Goal: Task Accomplishment & Management: Manage account settings

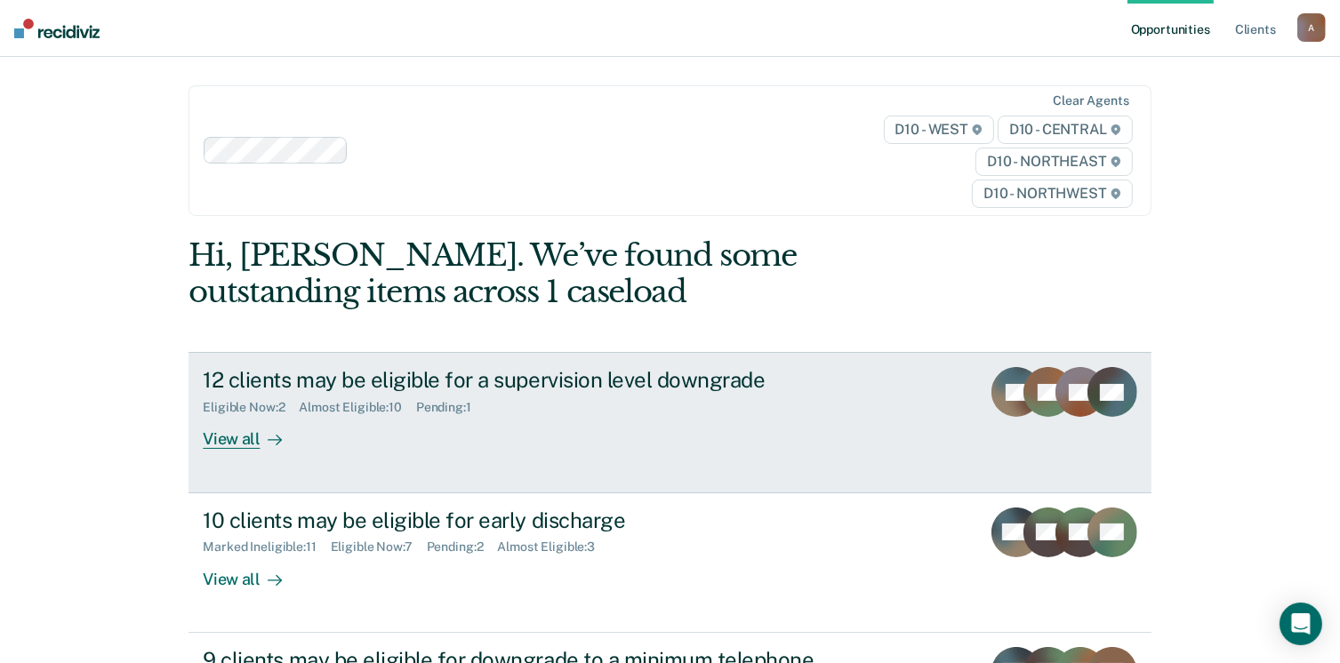
click at [395, 389] on div "12 clients may be eligible for a supervision level downgrade" at bounding box center [515, 380] width 624 height 26
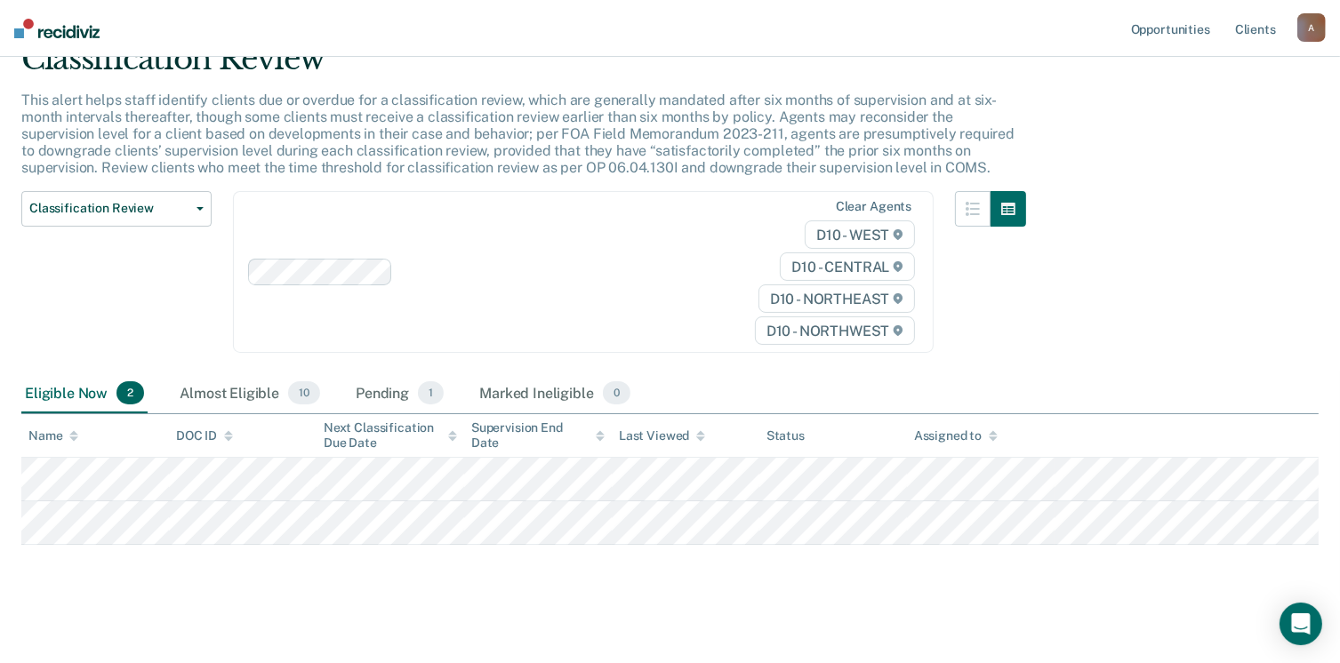
scroll to position [89, 0]
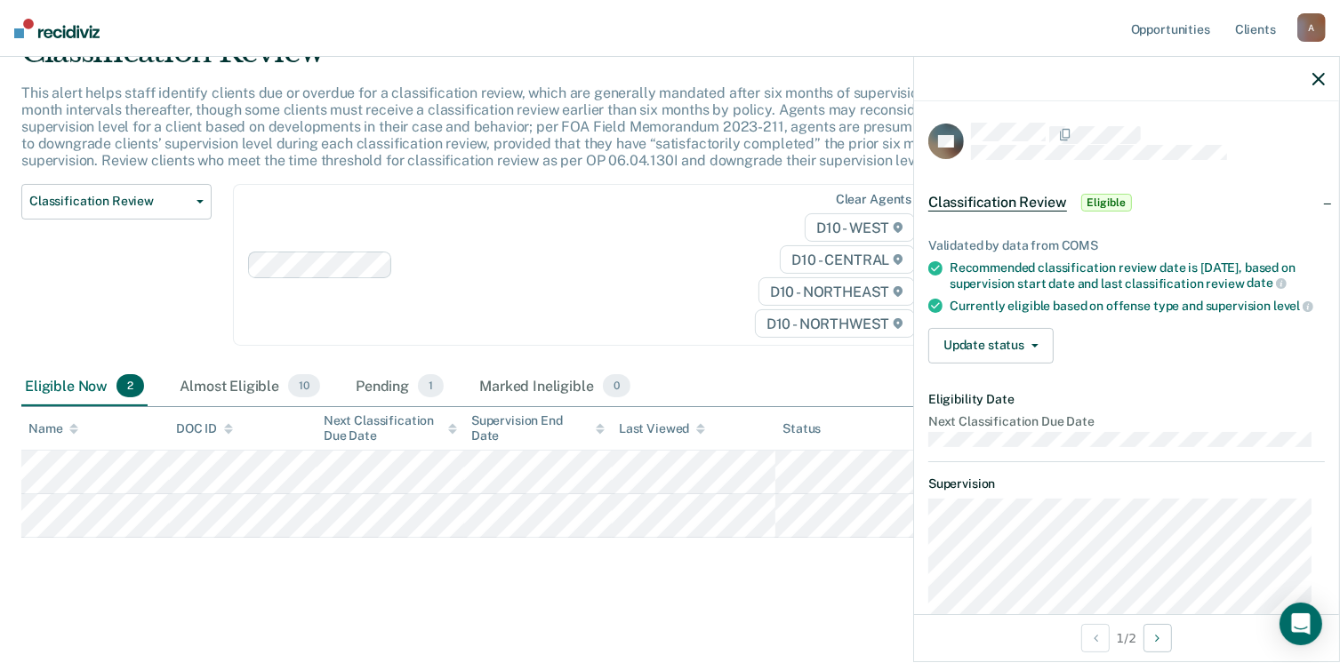
click at [944, 374] on div "Validated by data from COMS Recommended classification review date is [DATE], b…" at bounding box center [1126, 294] width 425 height 168
click at [946, 364] on button "Update status" at bounding box center [990, 346] width 125 height 36
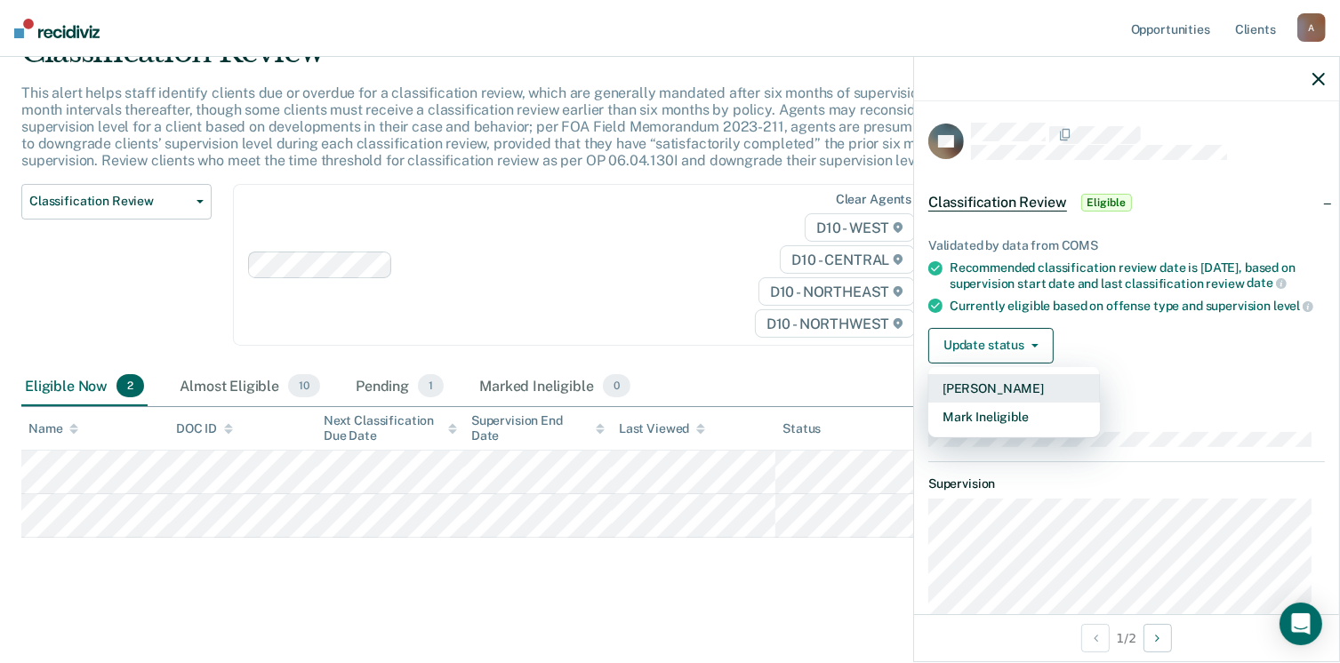
click at [971, 403] on button "[PERSON_NAME]" at bounding box center [1014, 388] width 172 height 28
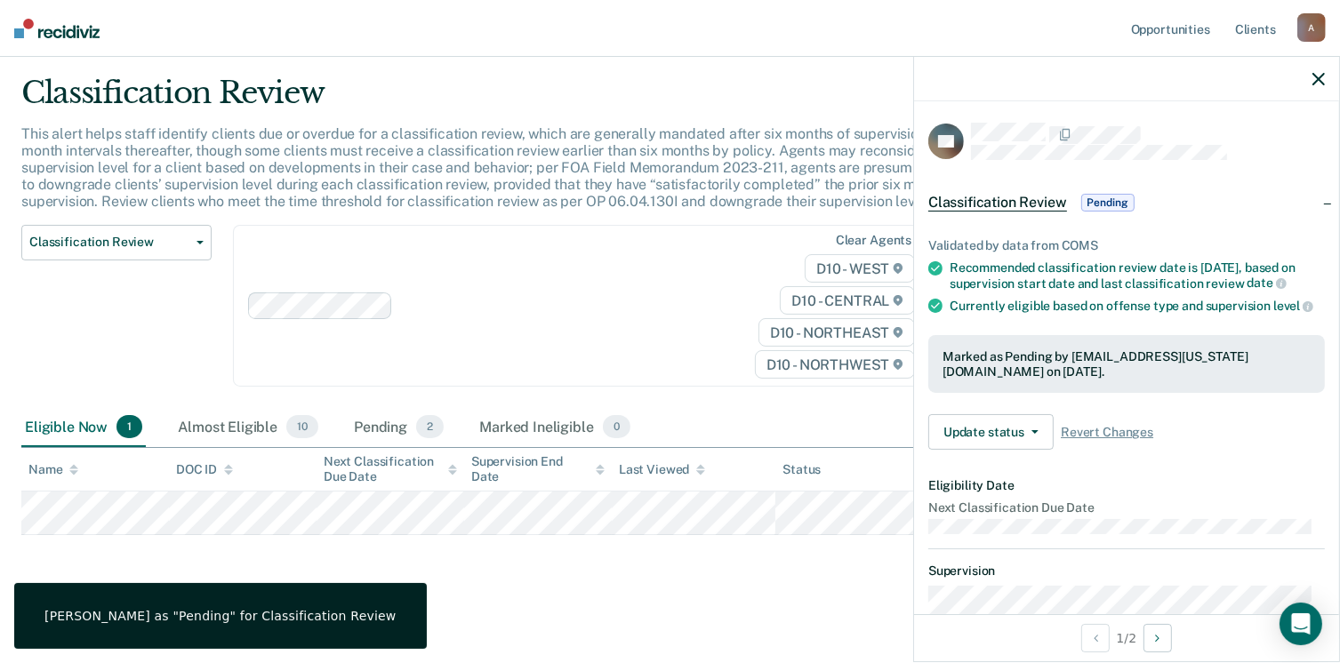
scroll to position [46, 0]
click at [978, 449] on button "Update status" at bounding box center [990, 432] width 125 height 36
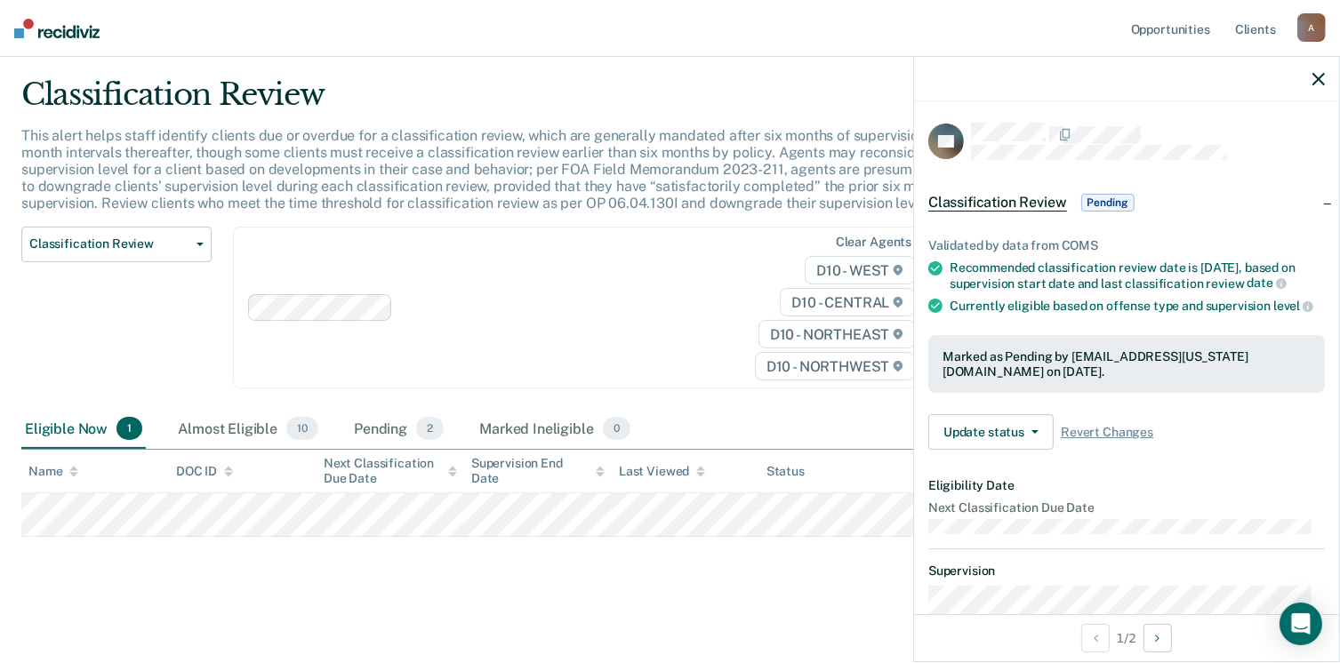
click at [1212, 479] on article "JM Classification Review Pending Validated by data from COMS Recommended classi…" at bounding box center [1126, 498] width 397 height 750
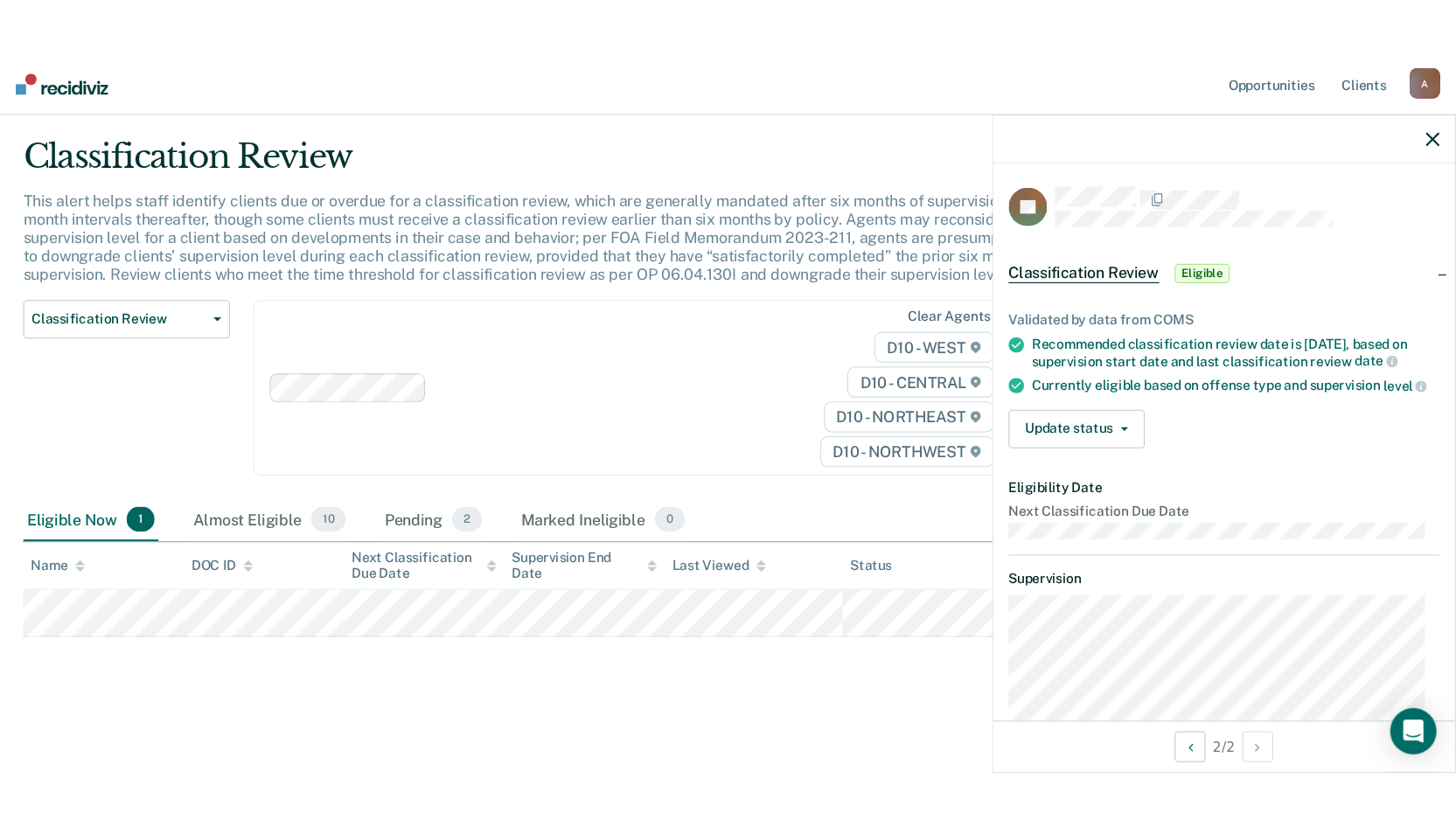
scroll to position [0, 0]
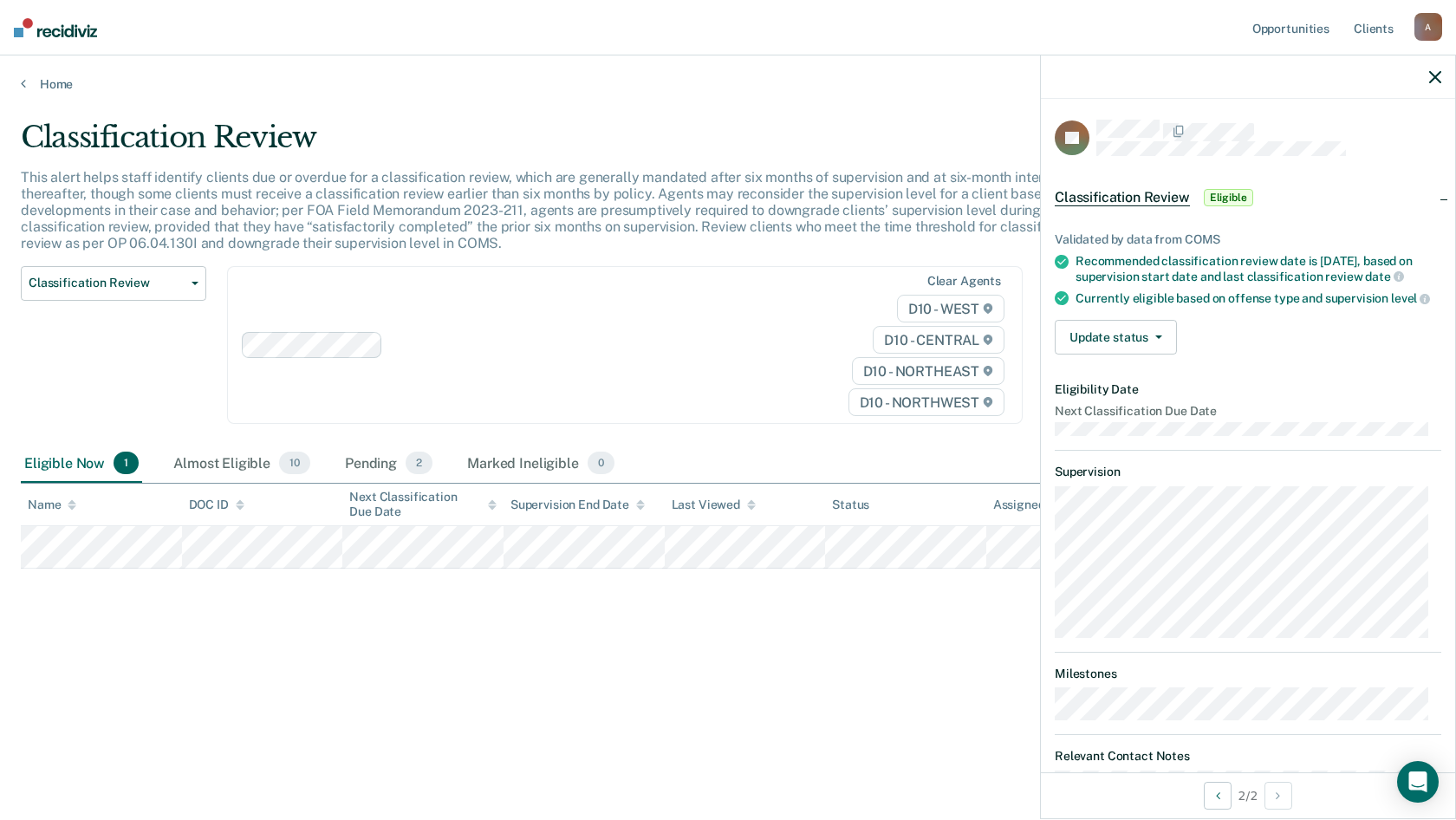
click at [435, 645] on div "Classification Review This alert helps staff identify clients due or overdue fo…" at bounding box center [727, 405] width 1414 height 570
click at [1094, 355] on button "Update status" at bounding box center [1115, 337] width 122 height 35
click at [1105, 393] on button "[PERSON_NAME]" at bounding box center [1138, 378] width 168 height 27
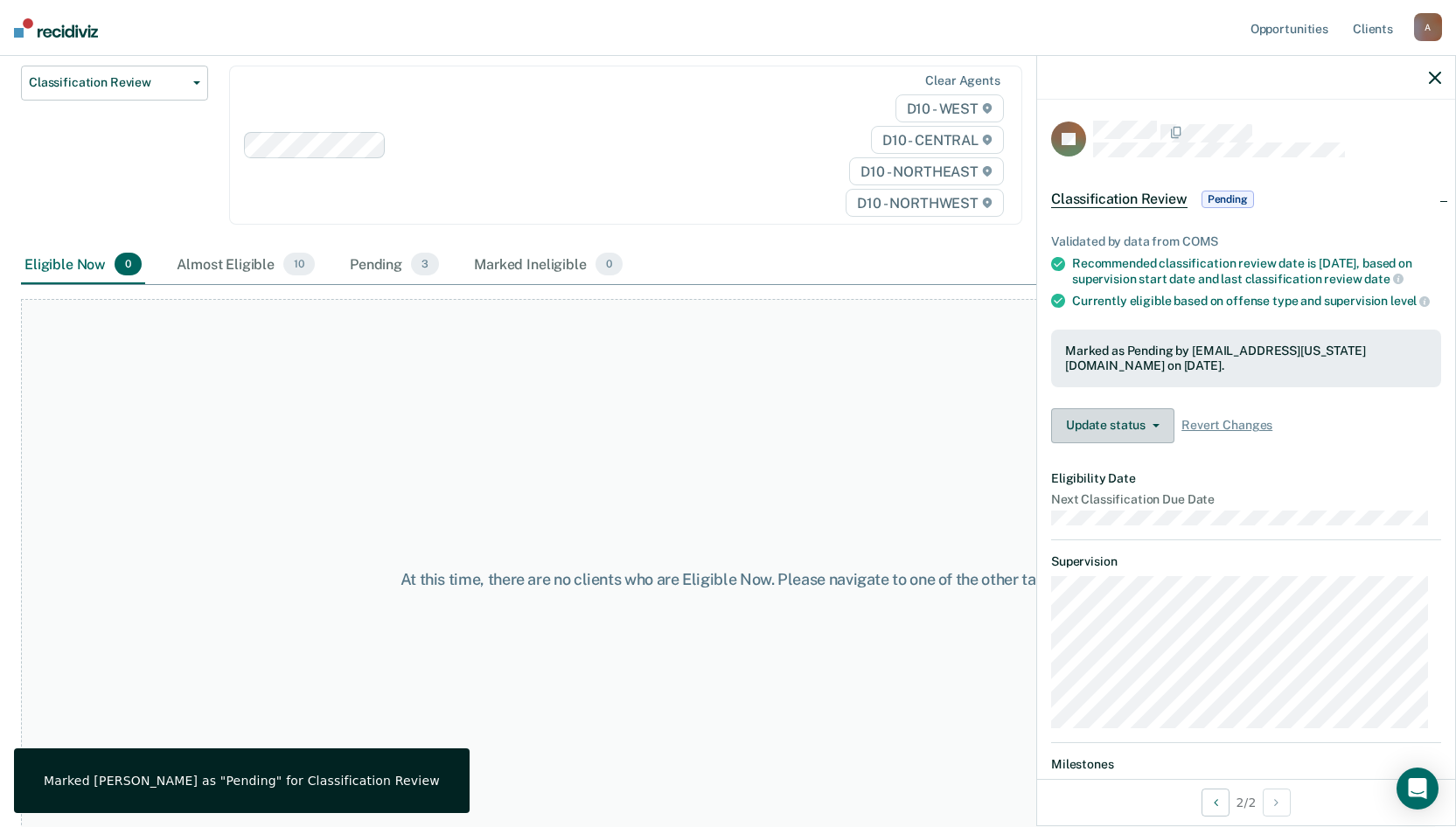
scroll to position [236, 0]
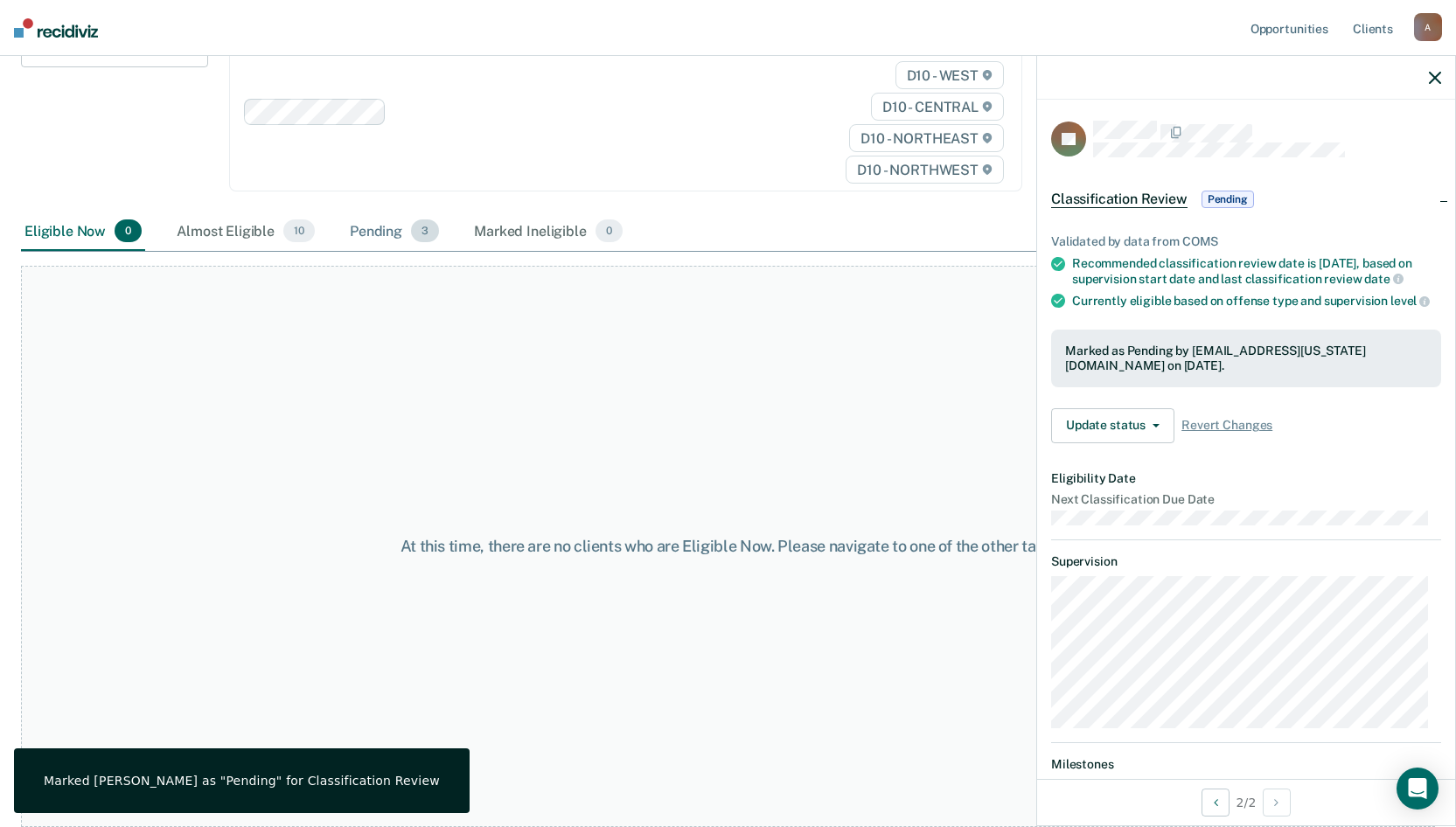
click at [388, 238] on div "Pending 3" at bounding box center [394, 231] width 96 height 38
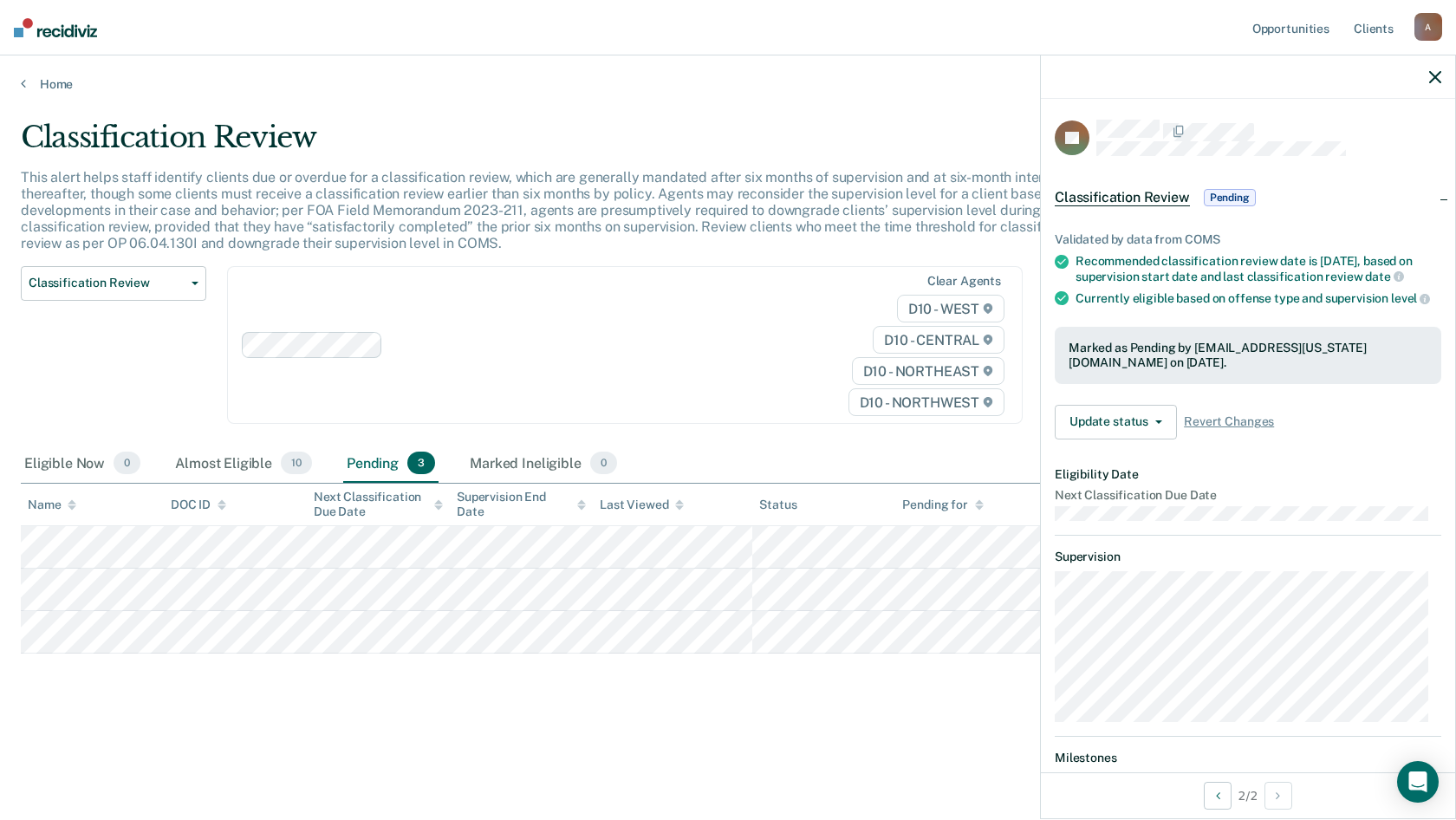
click at [720, 338] on div at bounding box center [583, 344] width 387 height 20
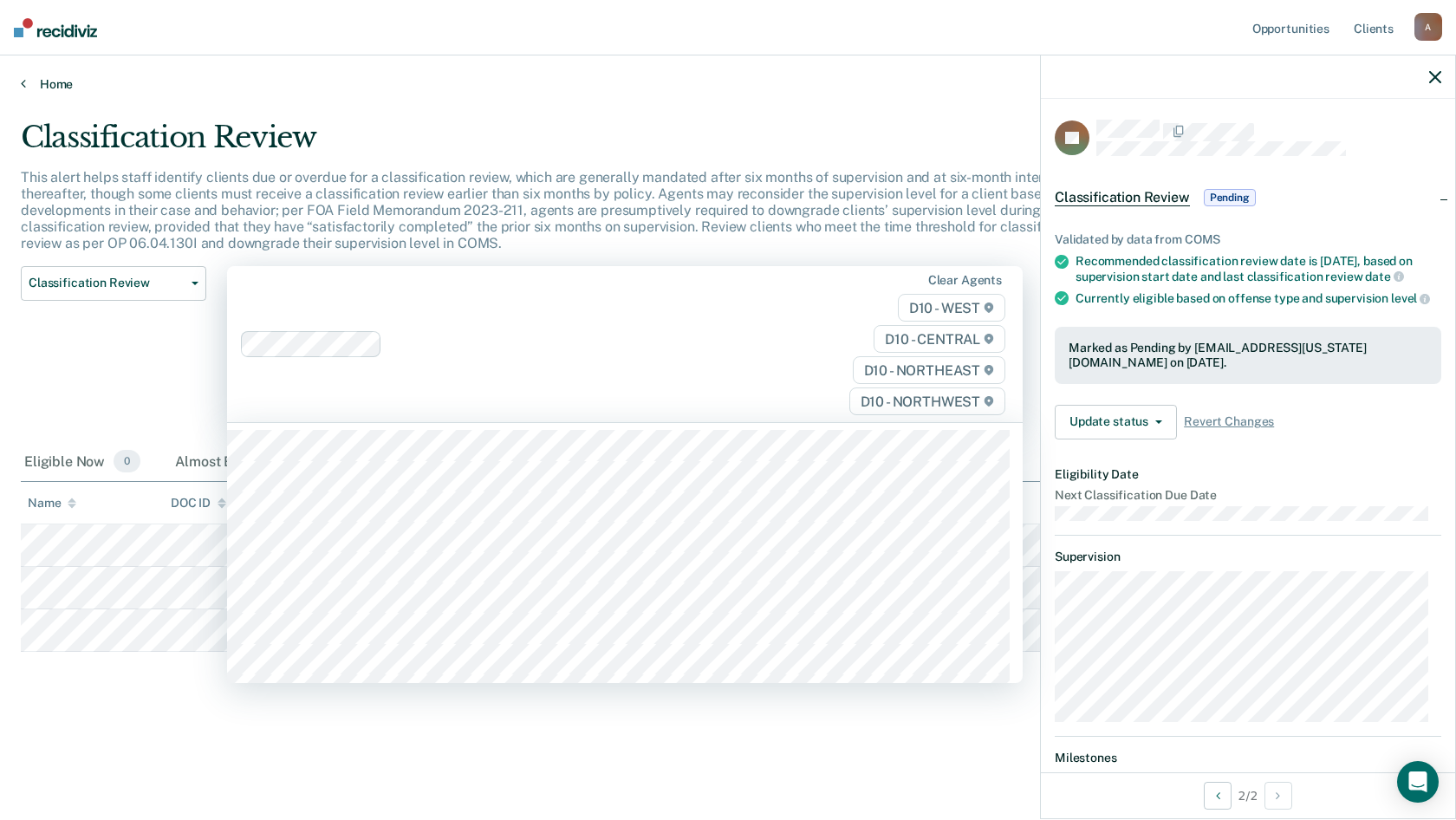
click at [53, 86] on link "Home" at bounding box center [727, 84] width 1414 height 16
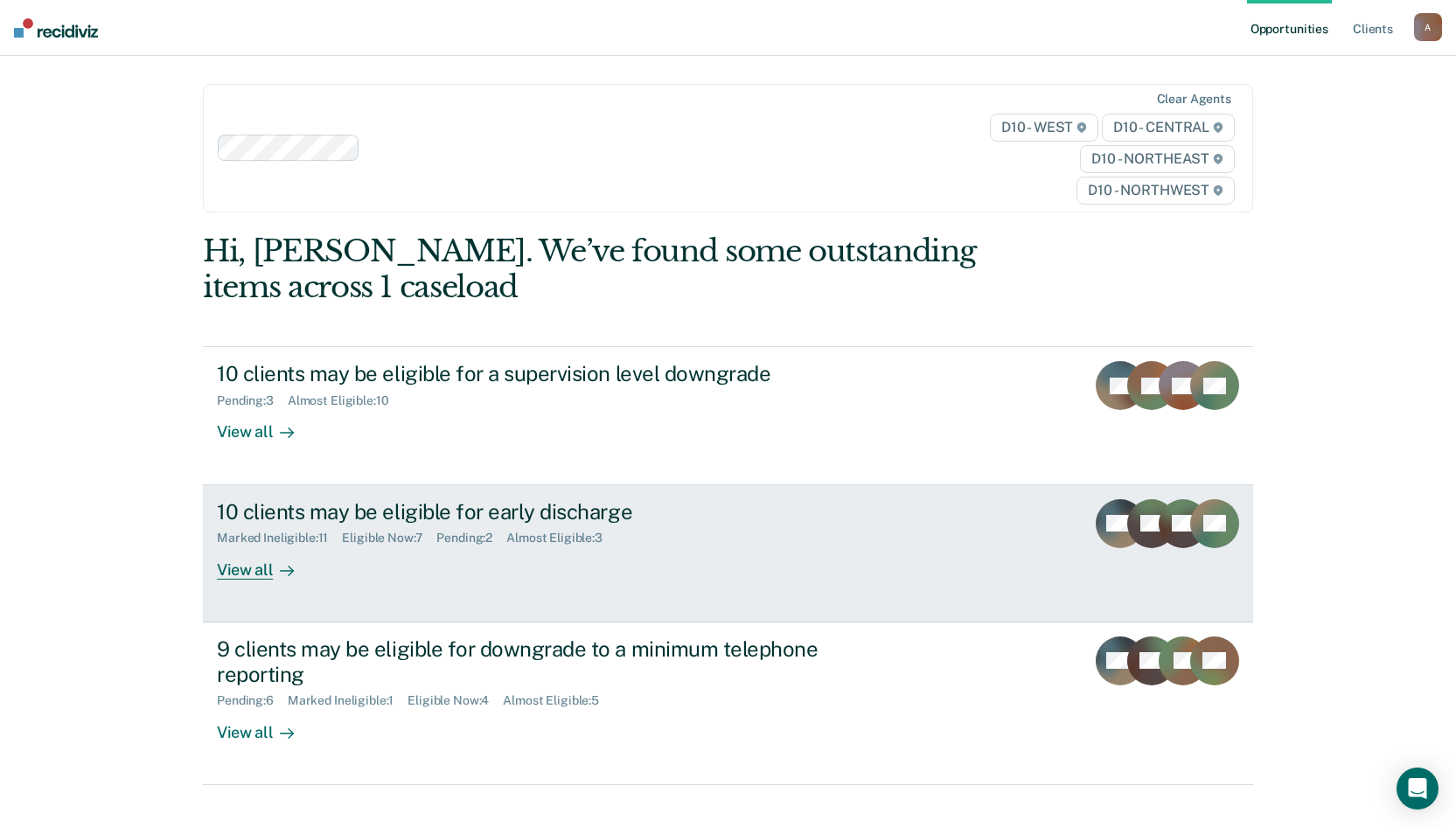
click at [376, 561] on div "10 clients may be eligible for early discharge Marked Ineligible : 11 Eligible …" at bounding box center [544, 540] width 656 height 81
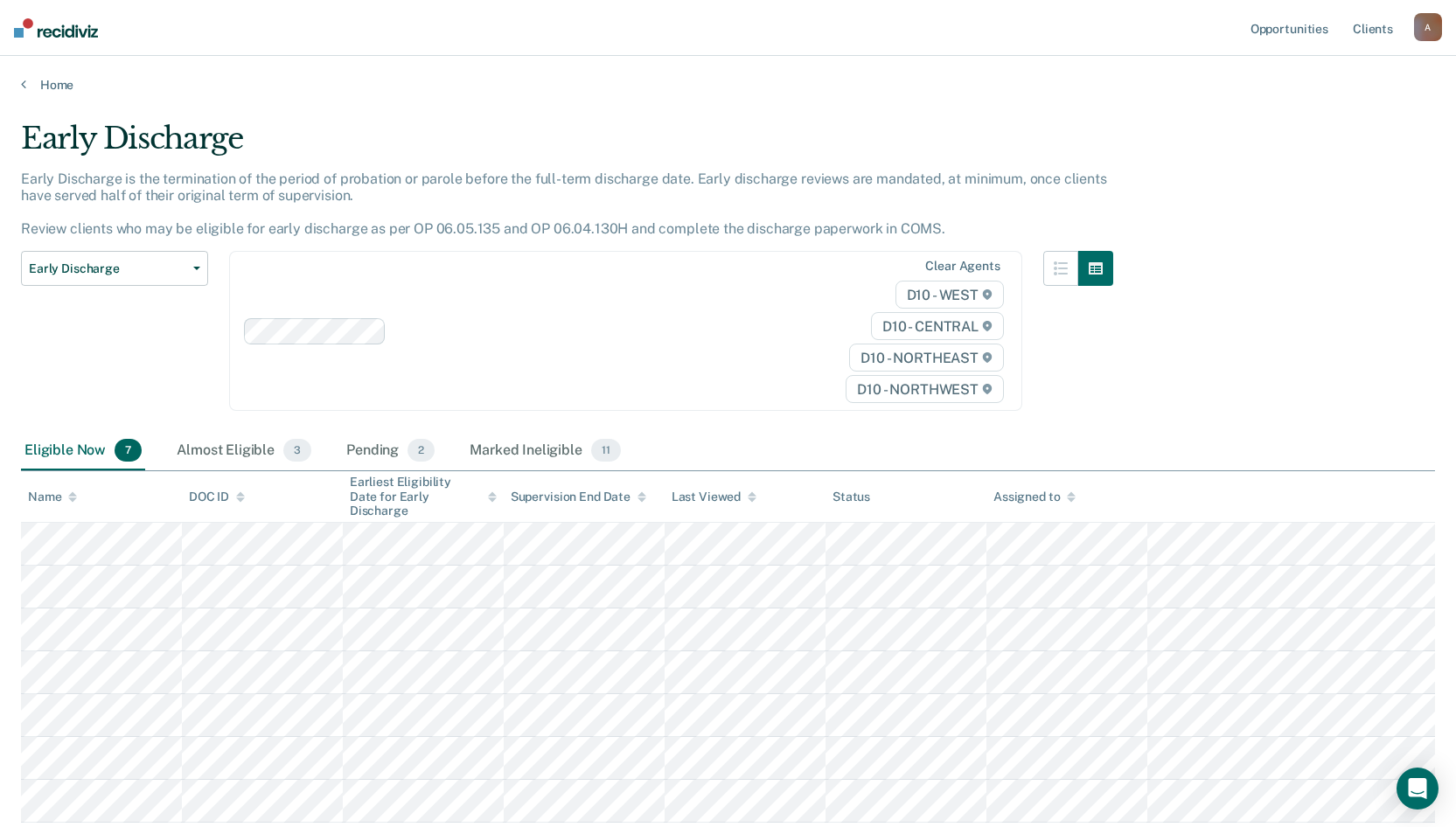
scroll to position [88, 0]
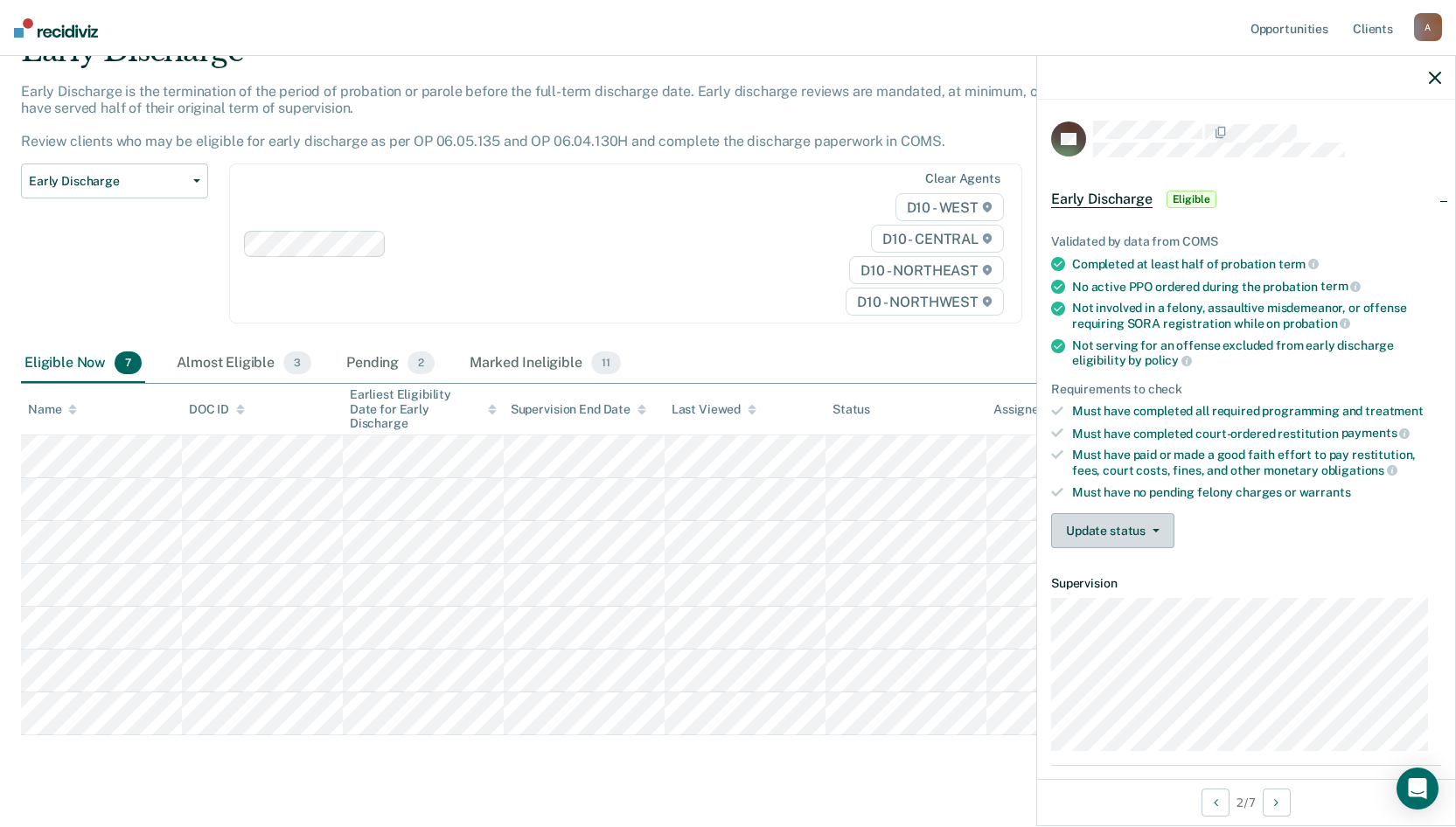
click at [1121, 536] on button "Update status" at bounding box center [1113, 531] width 123 height 35
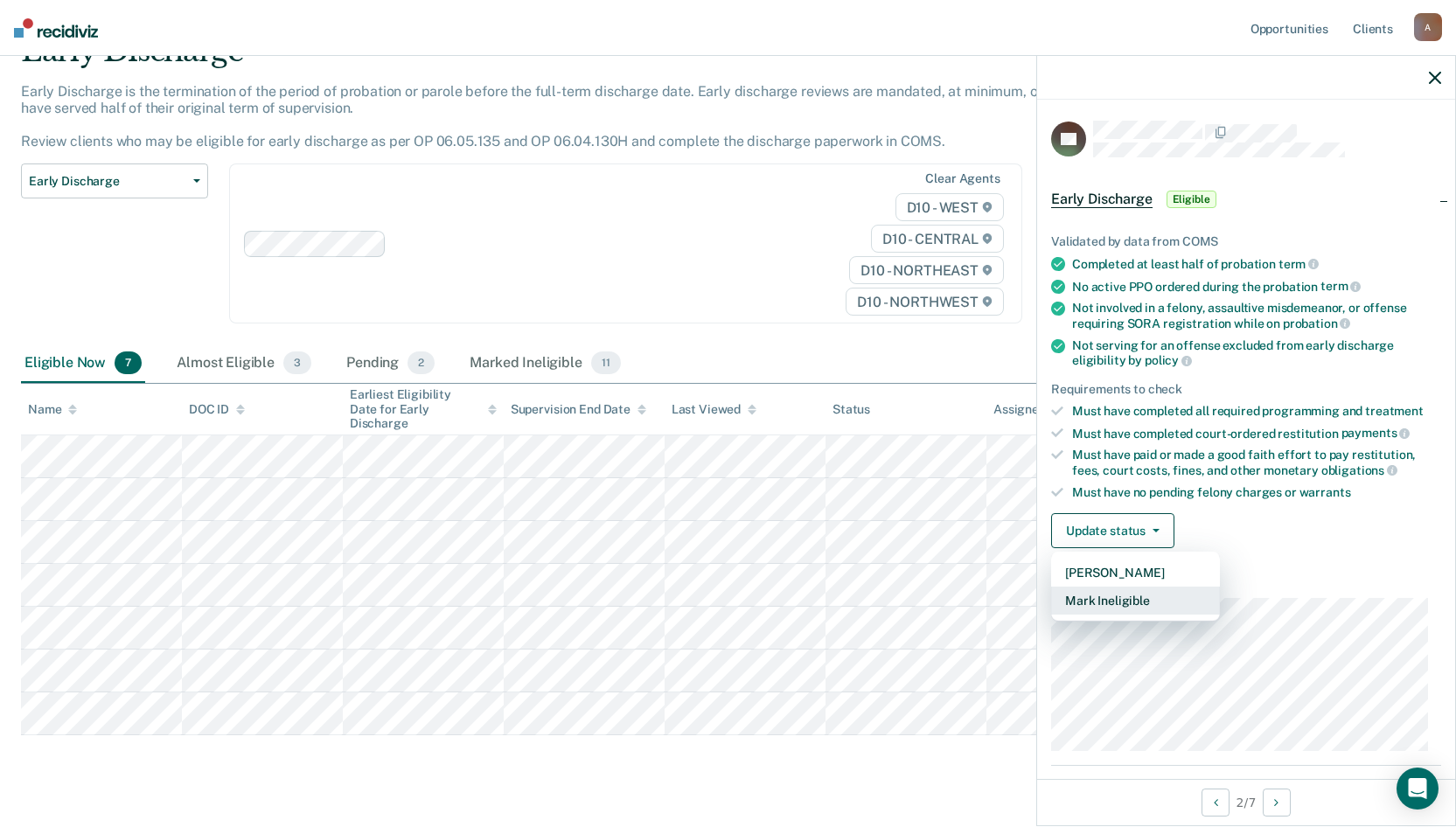
click at [1120, 603] on button "Mark Ineligible" at bounding box center [1136, 601] width 169 height 28
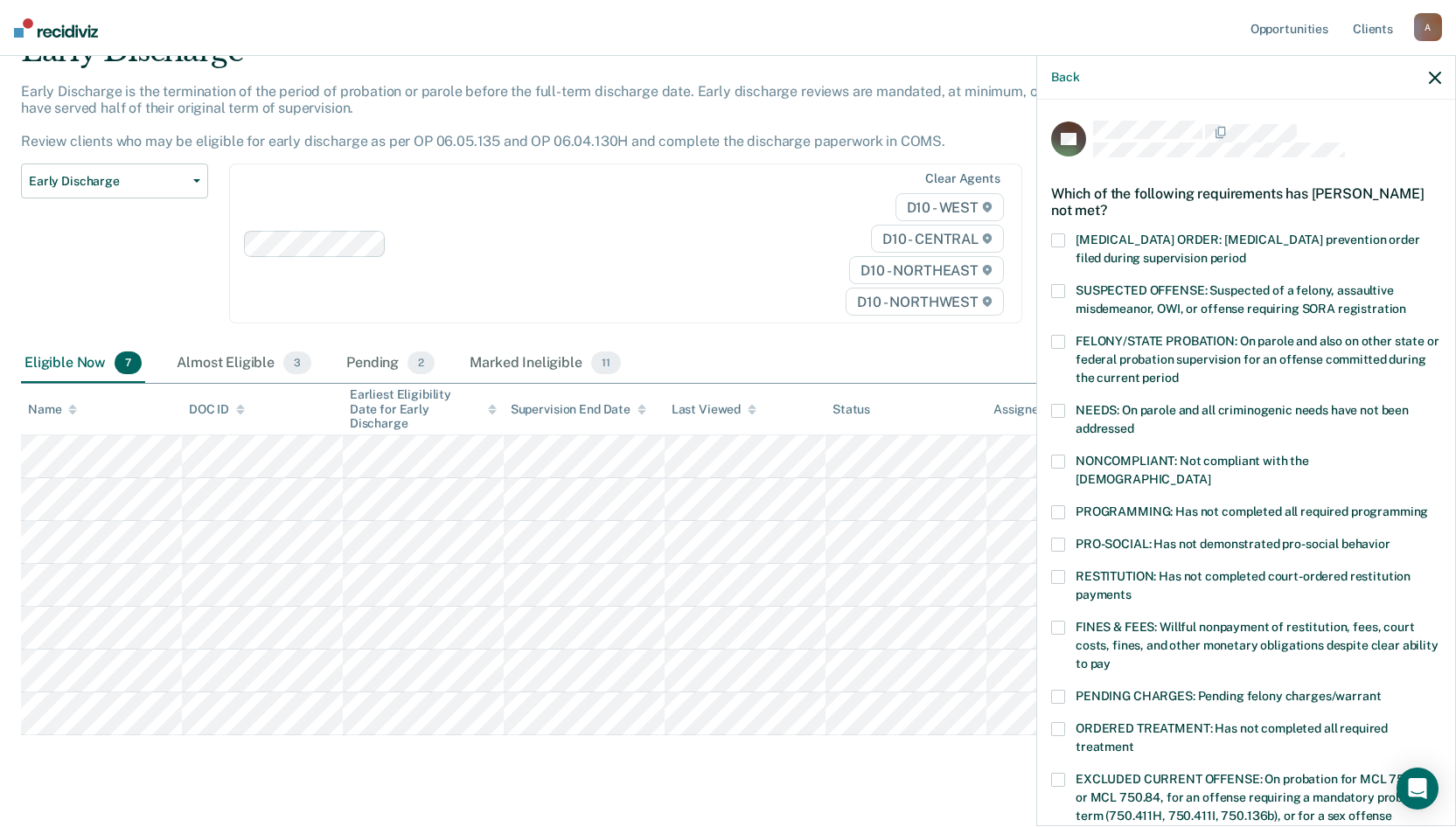
click at [1061, 651] on label "ORDERED TREATMENT: Has not completed all required treatment" at bounding box center [1246, 739] width 391 height 36
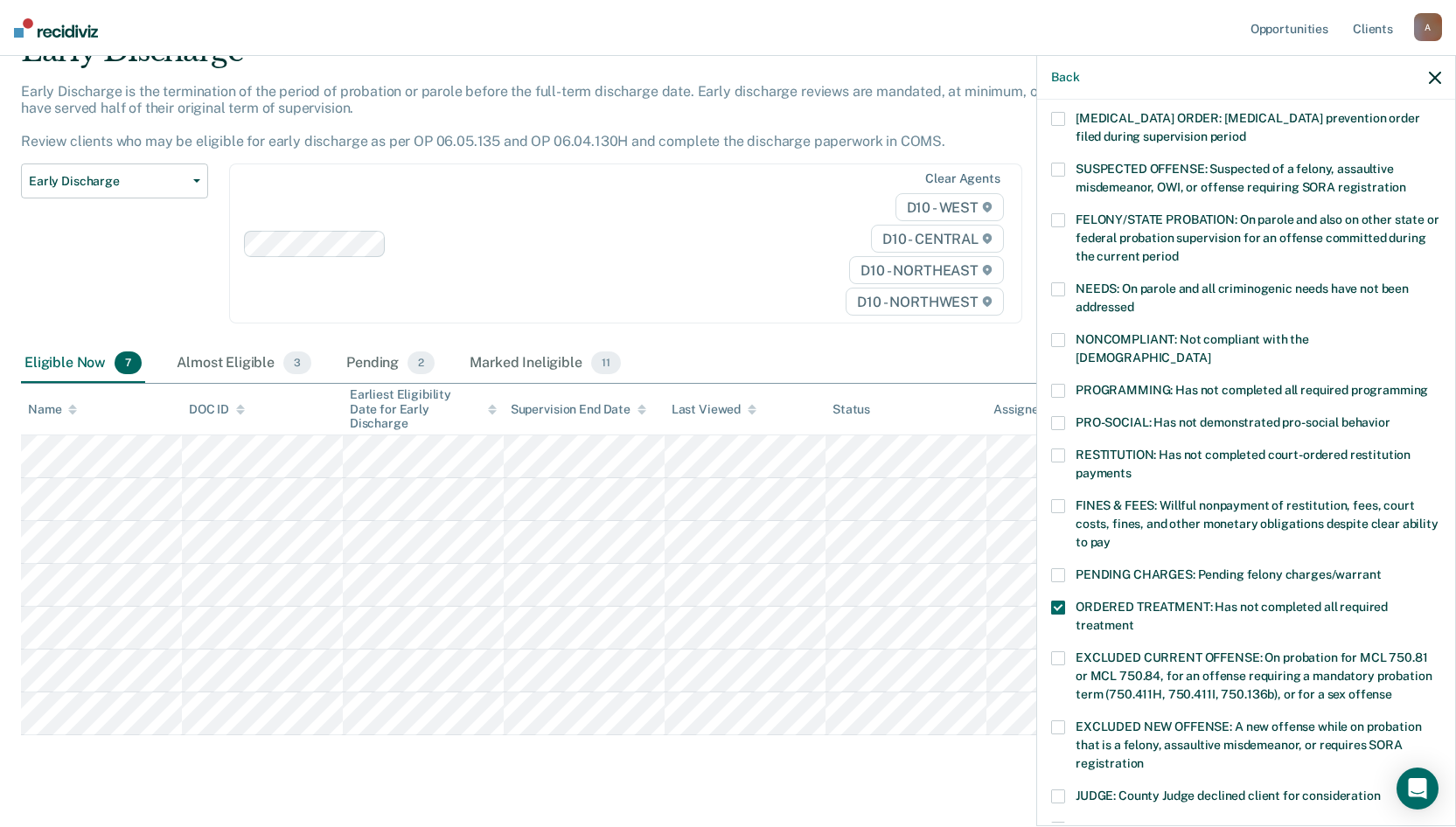
scroll to position [350, 0]
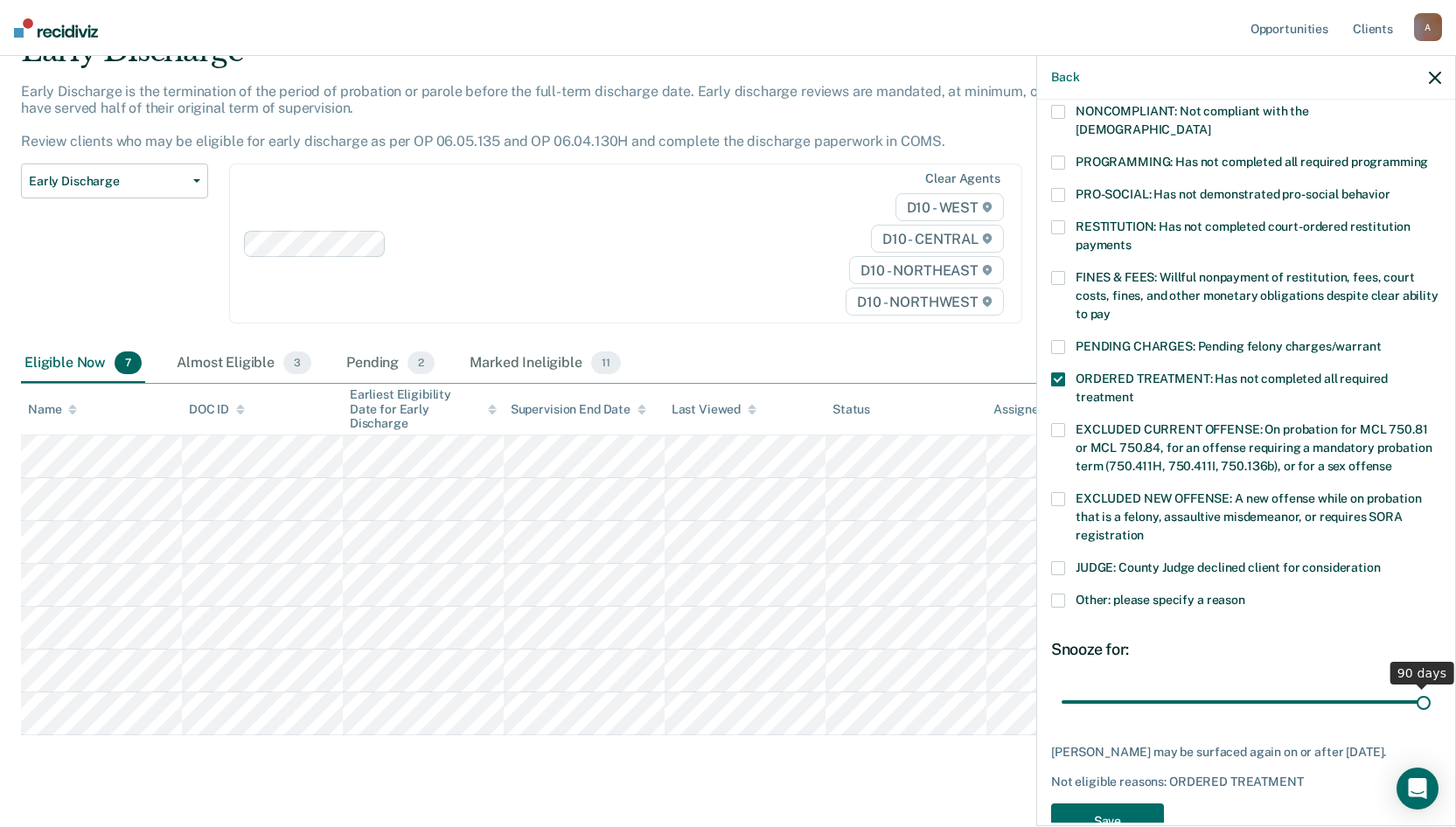
drag, startPoint x: 1171, startPoint y: 685, endPoint x: 1469, endPoint y: 644, distance: 300.8
type input "90"
click at [1330, 651] on input "range" at bounding box center [1245, 701] width 369 height 30
click at [1086, 651] on button "Save" at bounding box center [1108, 821] width 113 height 35
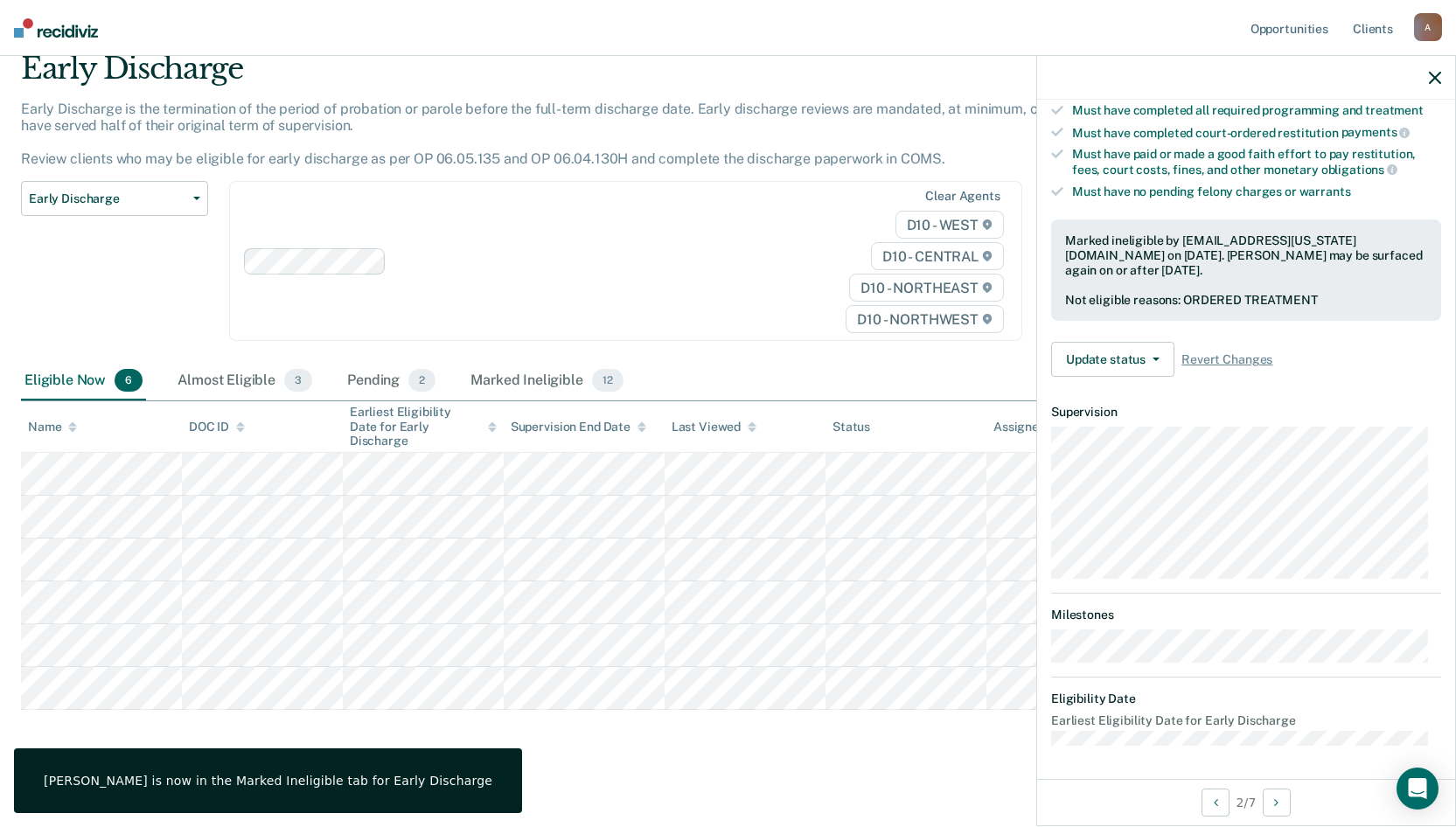
scroll to position [171, 0]
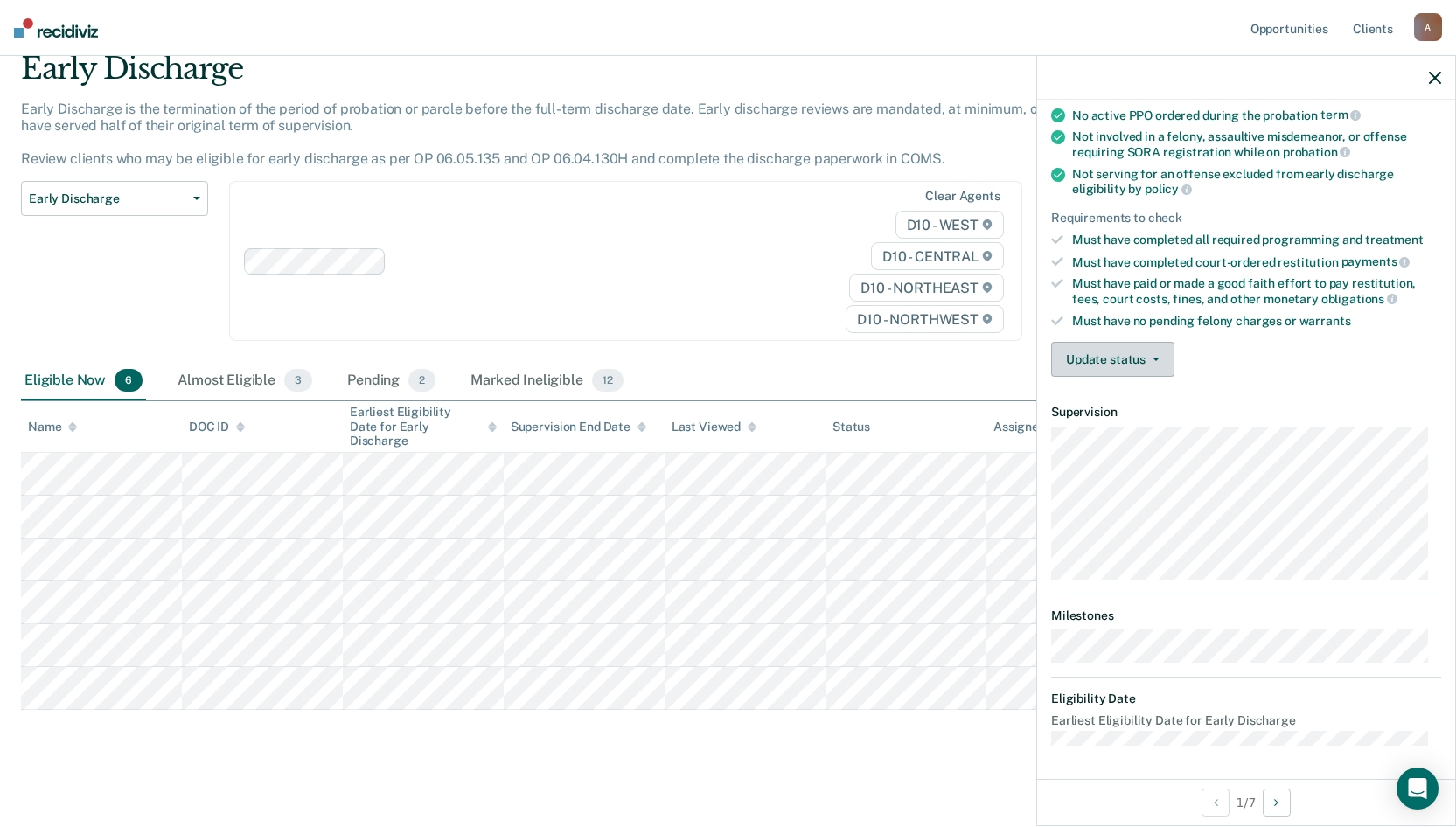
click at [1136, 358] on button "Update status" at bounding box center [1113, 360] width 123 height 35
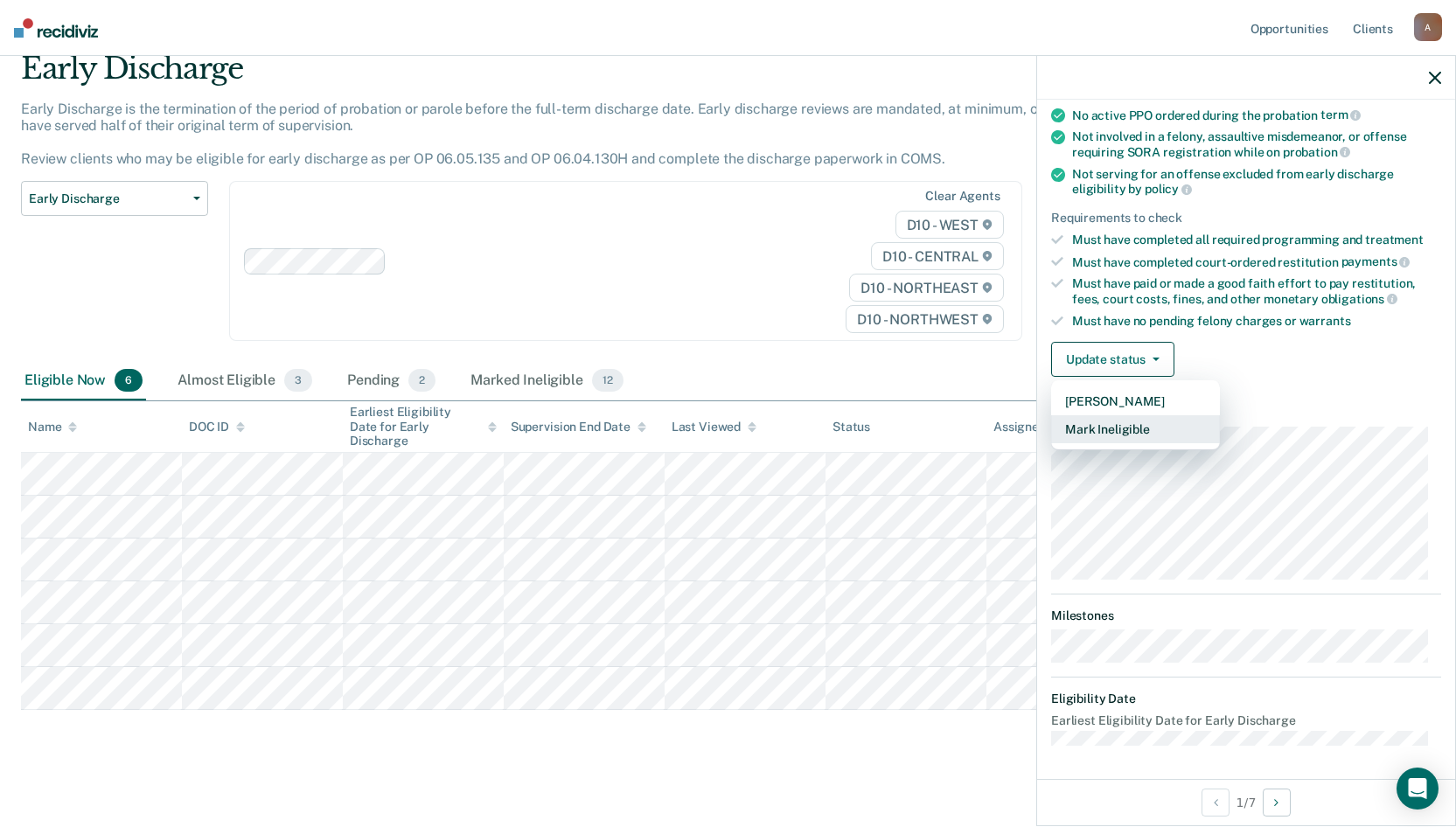
click at [1121, 422] on button "Mark Ineligible" at bounding box center [1136, 429] width 169 height 28
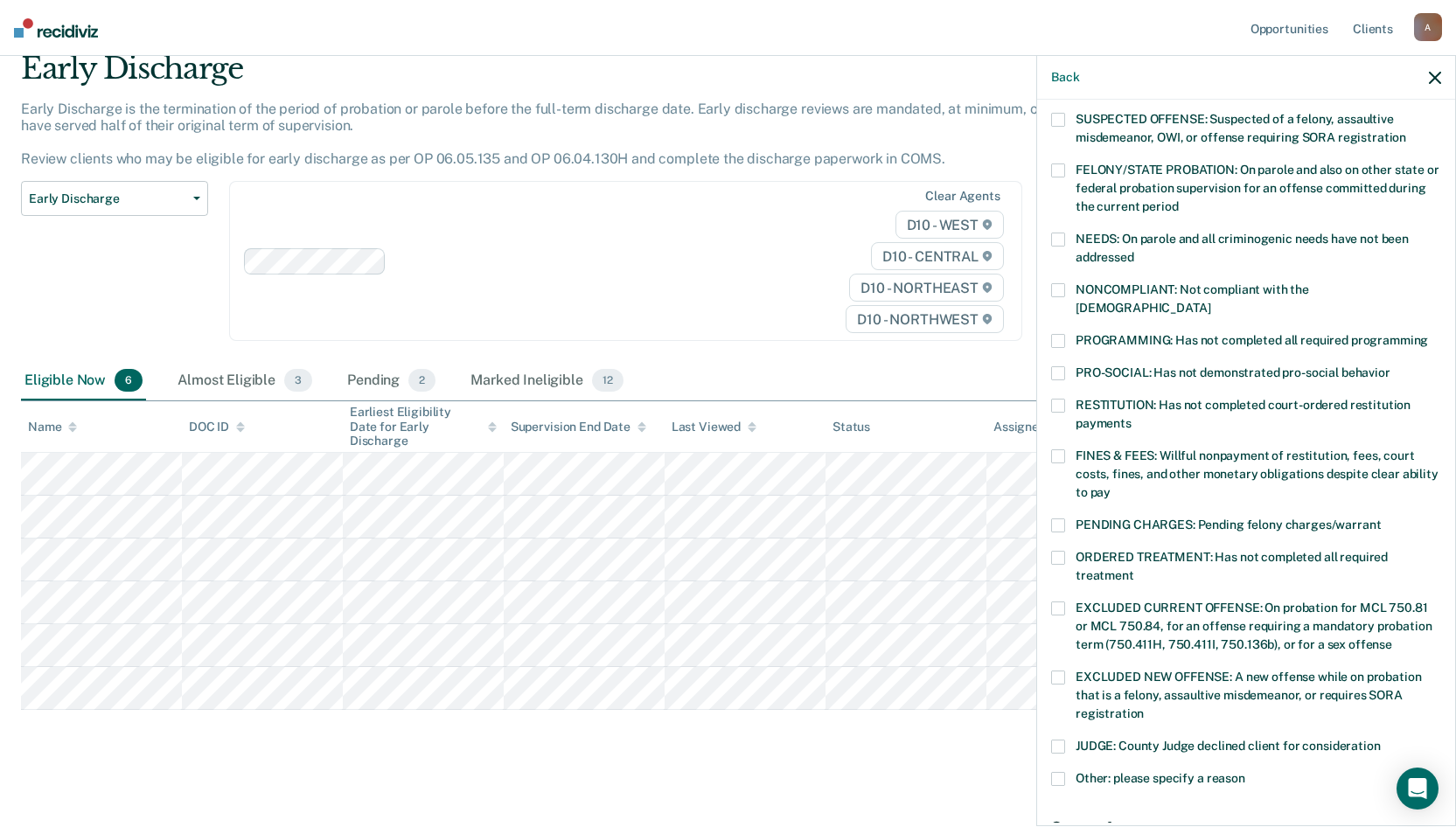
click at [1060, 334] on span at bounding box center [1059, 341] width 14 height 14
click at [1057, 551] on span at bounding box center [1059, 558] width 14 height 14
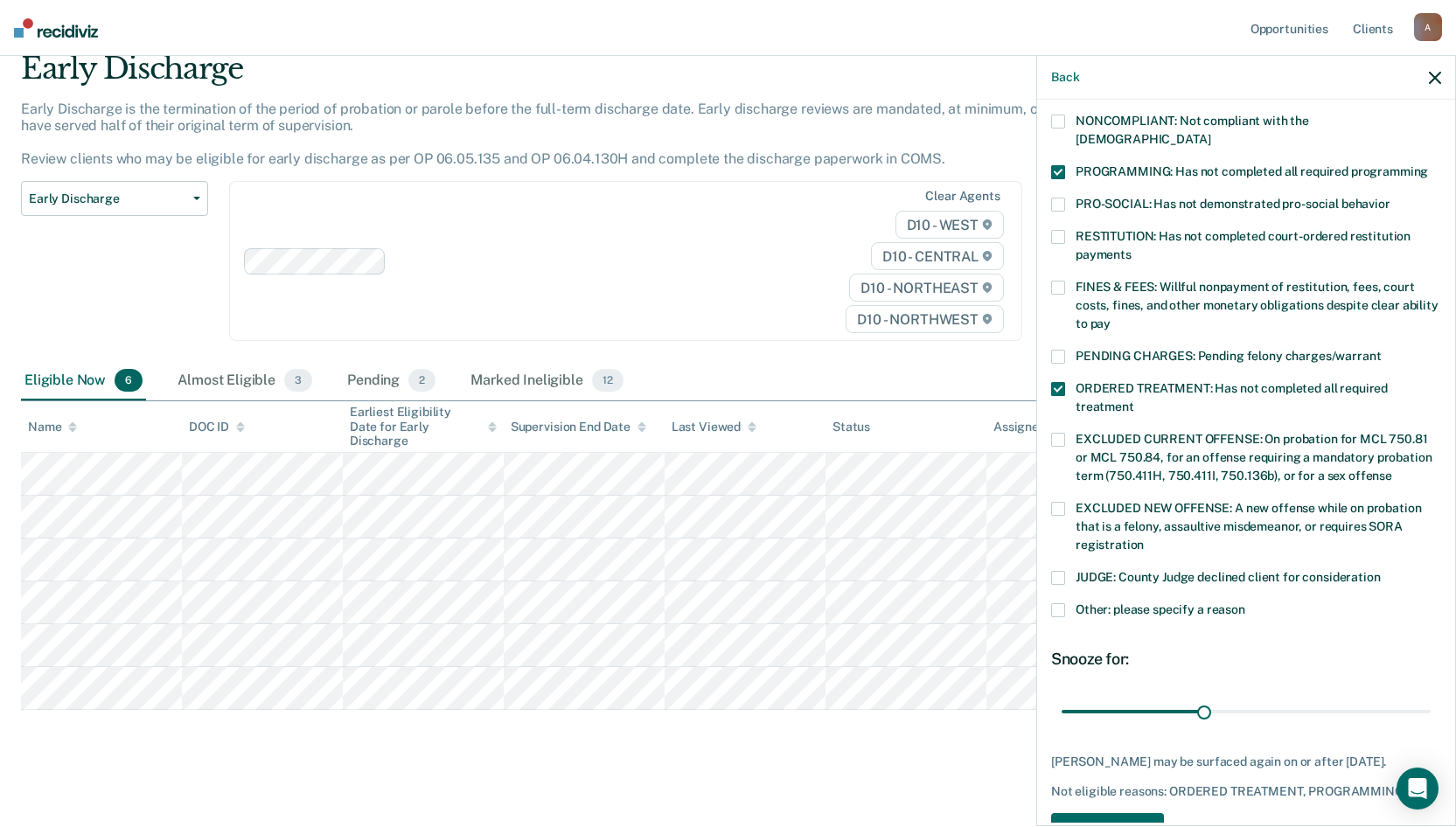
scroll to position [346, 0]
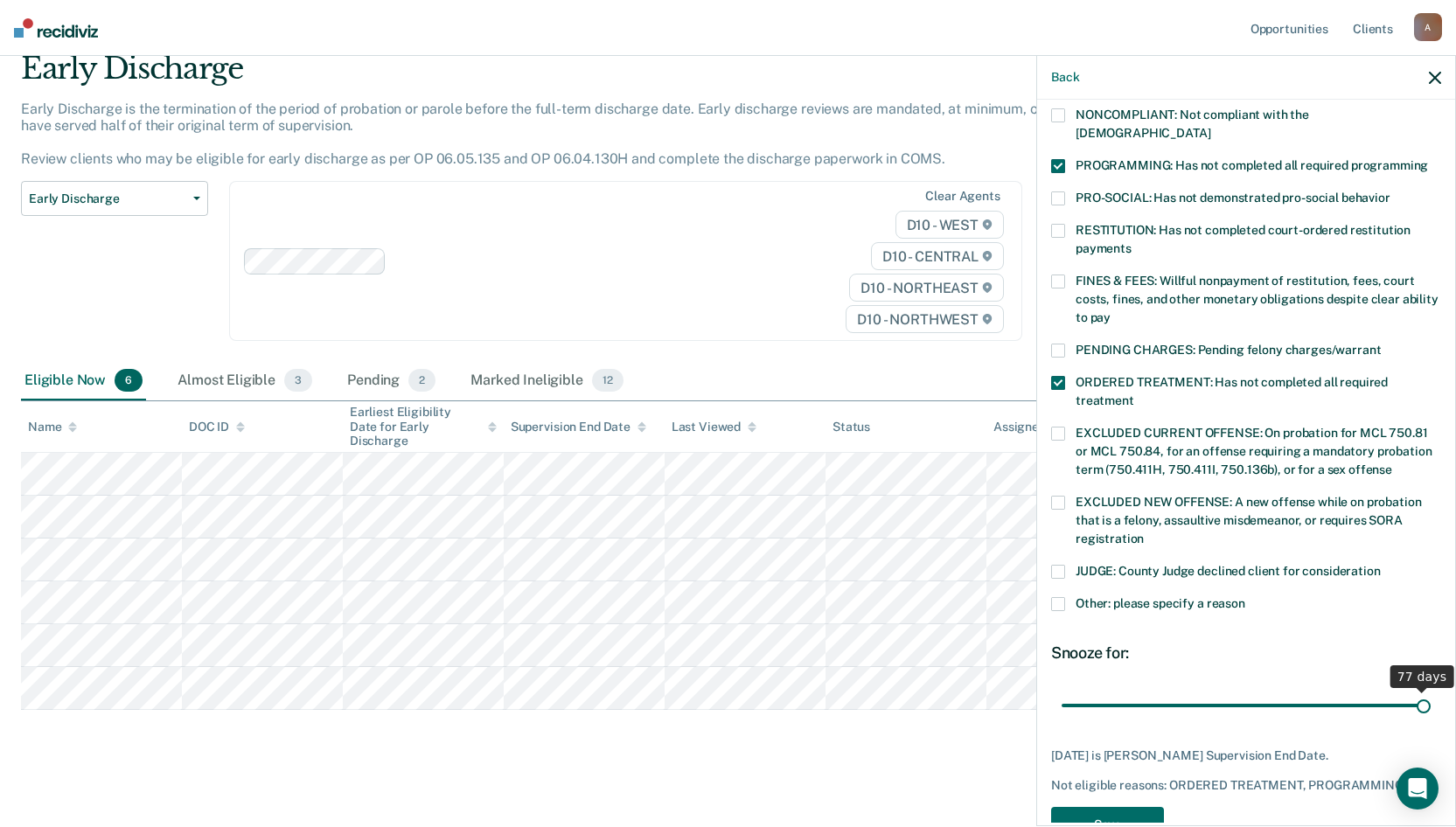
drag, startPoint x: 1194, startPoint y: 682, endPoint x: 1469, endPoint y: 618, distance: 282.3
type input "77"
click at [1330, 651] on input "range" at bounding box center [1245, 704] width 369 height 30
click at [1075, 651] on div "DJ Which of the following requirements has [PERSON_NAME] not met? [MEDICAL_DATA…" at bounding box center [1246, 314] width 391 height 1079
click at [1082, 651] on button "Save" at bounding box center [1108, 825] width 113 height 35
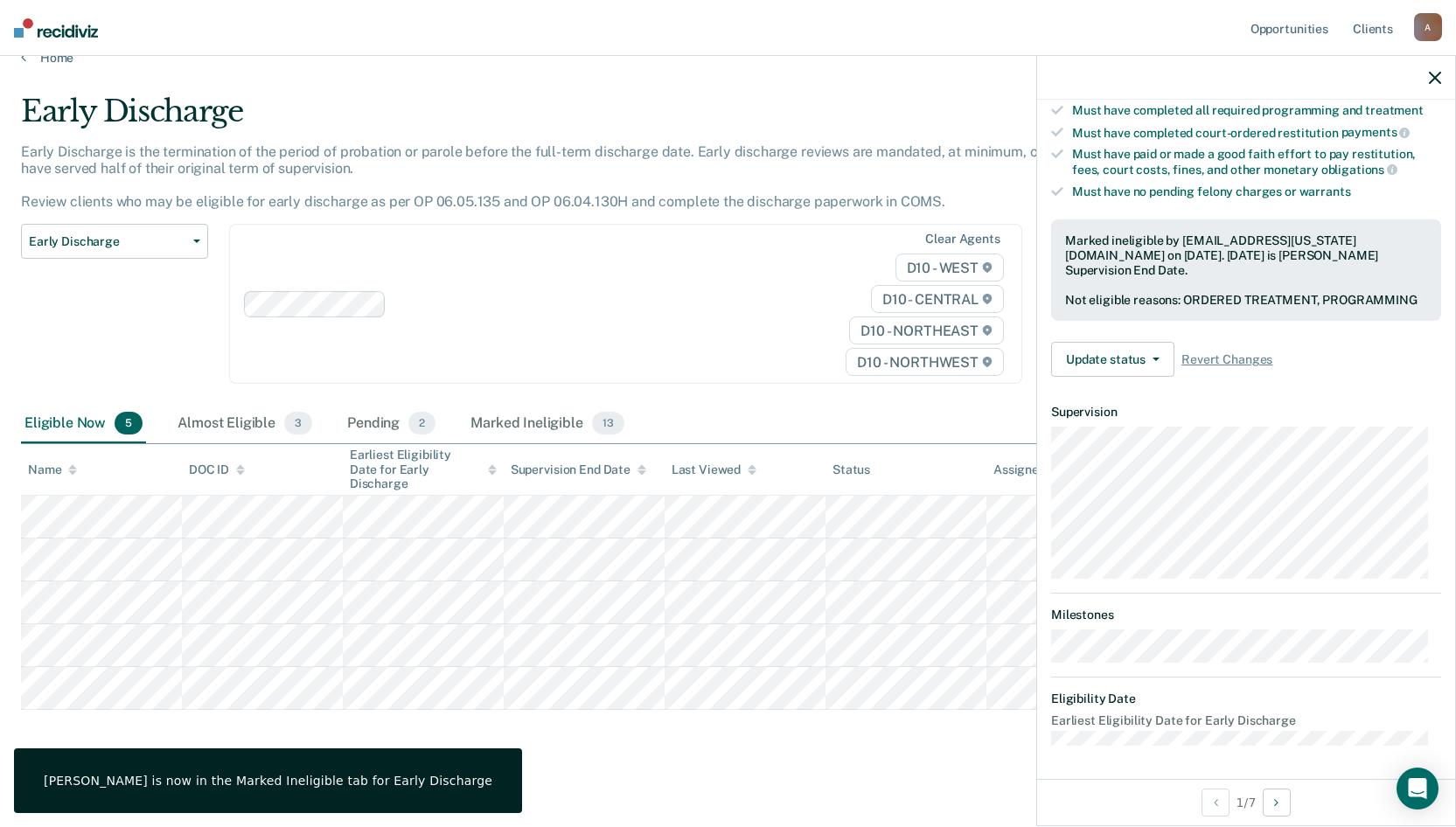
scroll to position [171, 0]
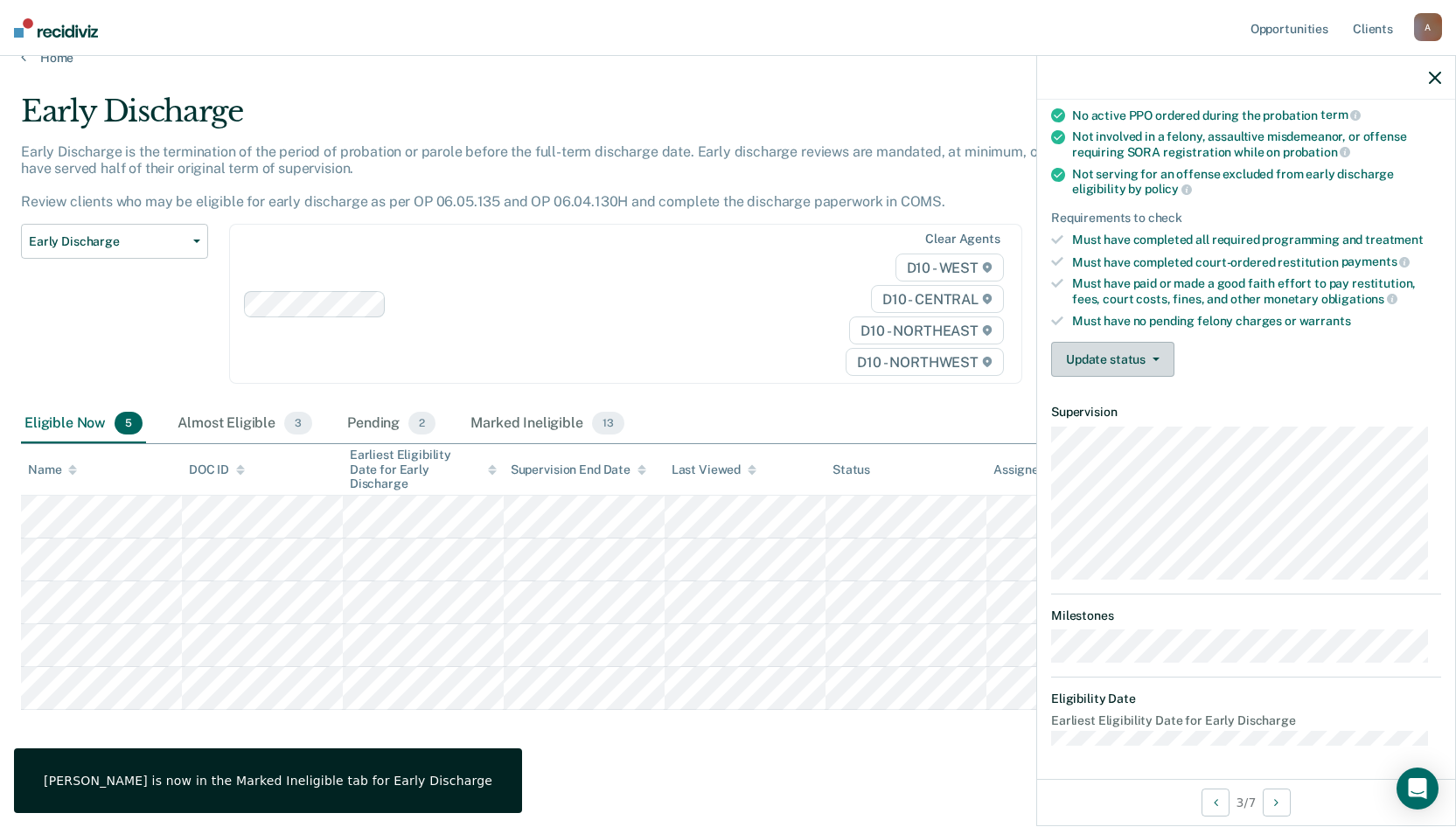
click at [1092, 370] on button "Update status" at bounding box center [1113, 360] width 123 height 35
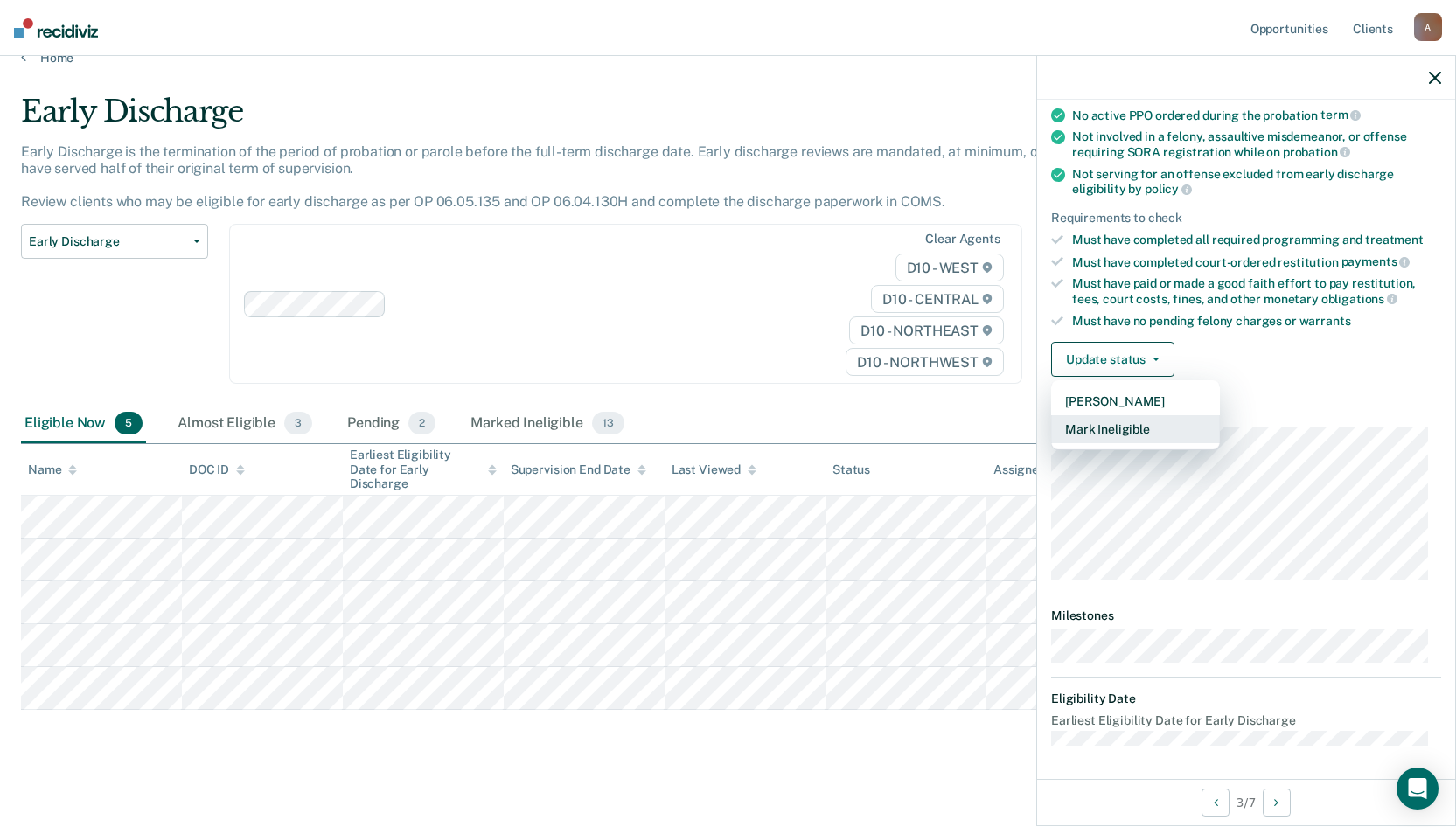
click at [1099, 433] on button "Mark Ineligible" at bounding box center [1136, 429] width 169 height 28
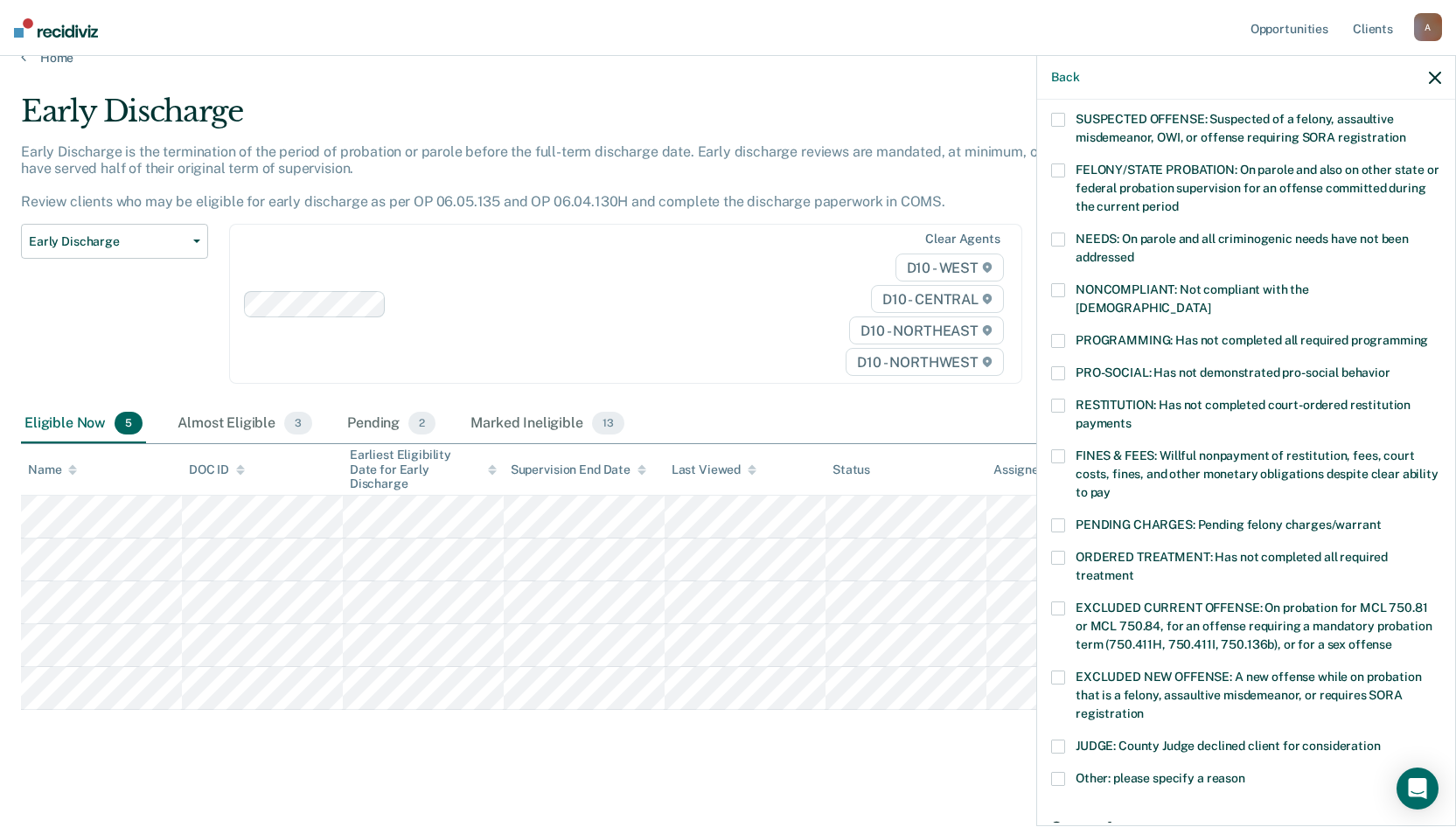
click at [1063, 334] on span at bounding box center [1059, 341] width 14 height 14
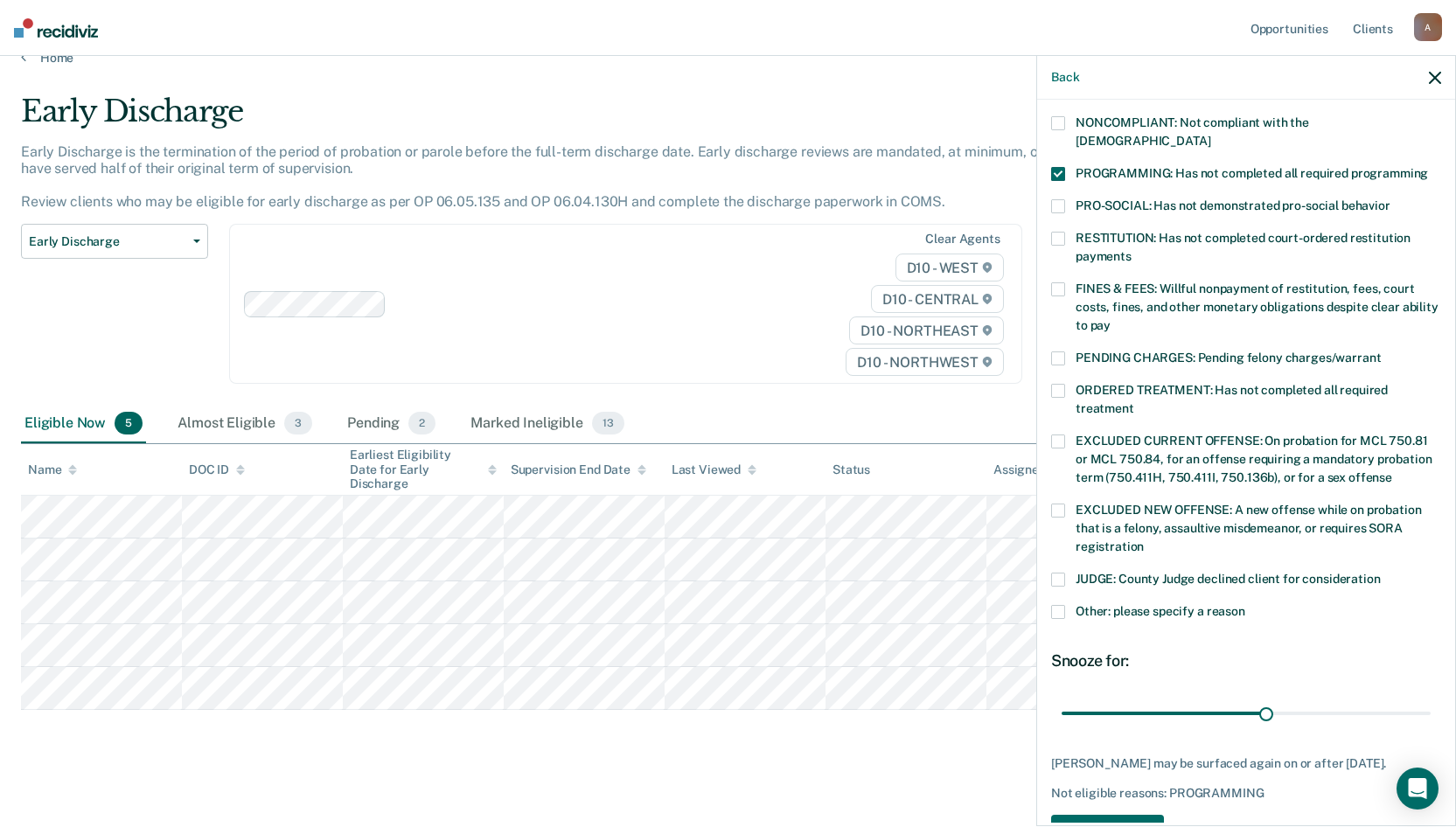
scroll to position [346, 0]
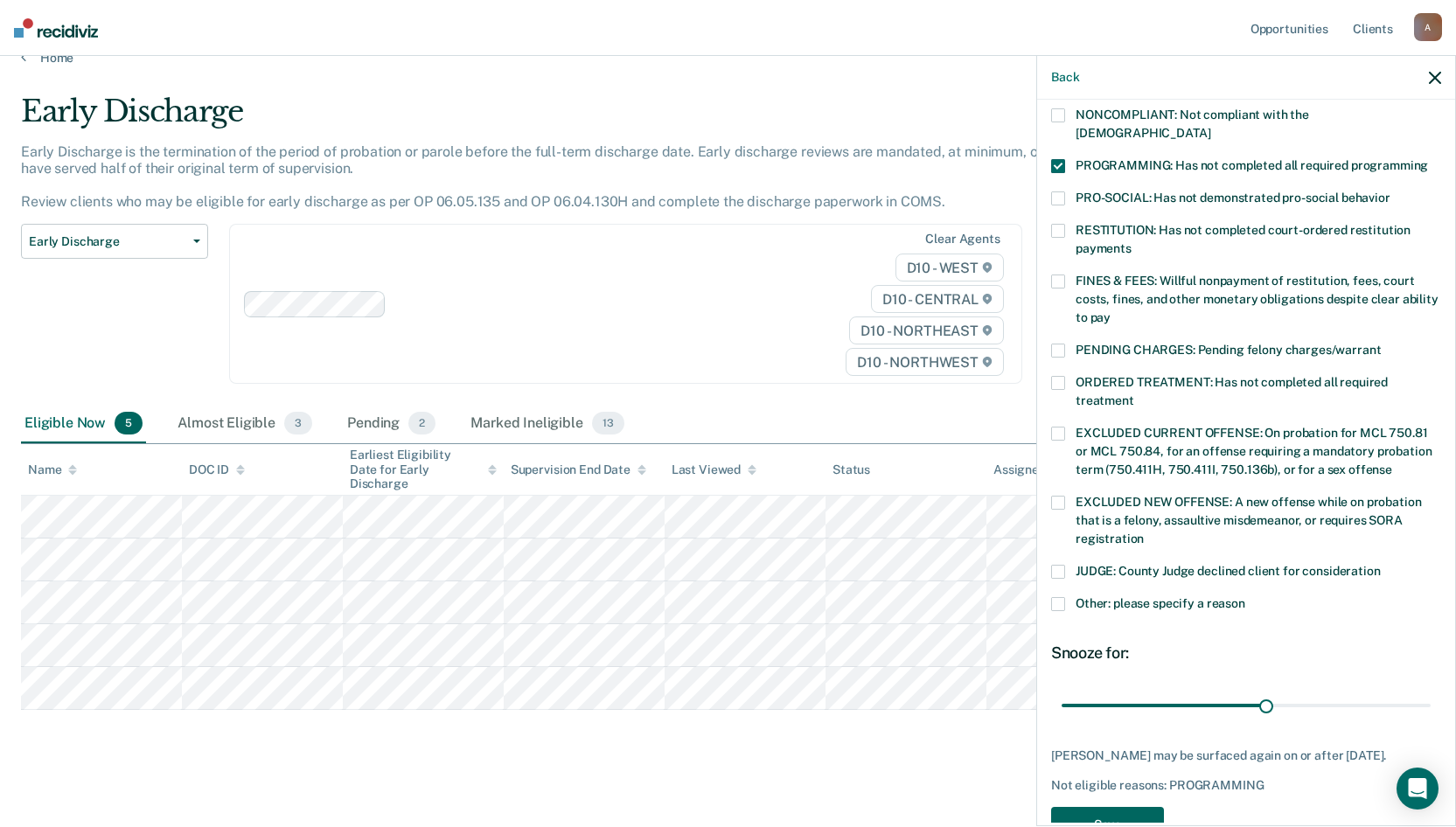
click at [1132, 651] on button "Save" at bounding box center [1108, 825] width 113 height 35
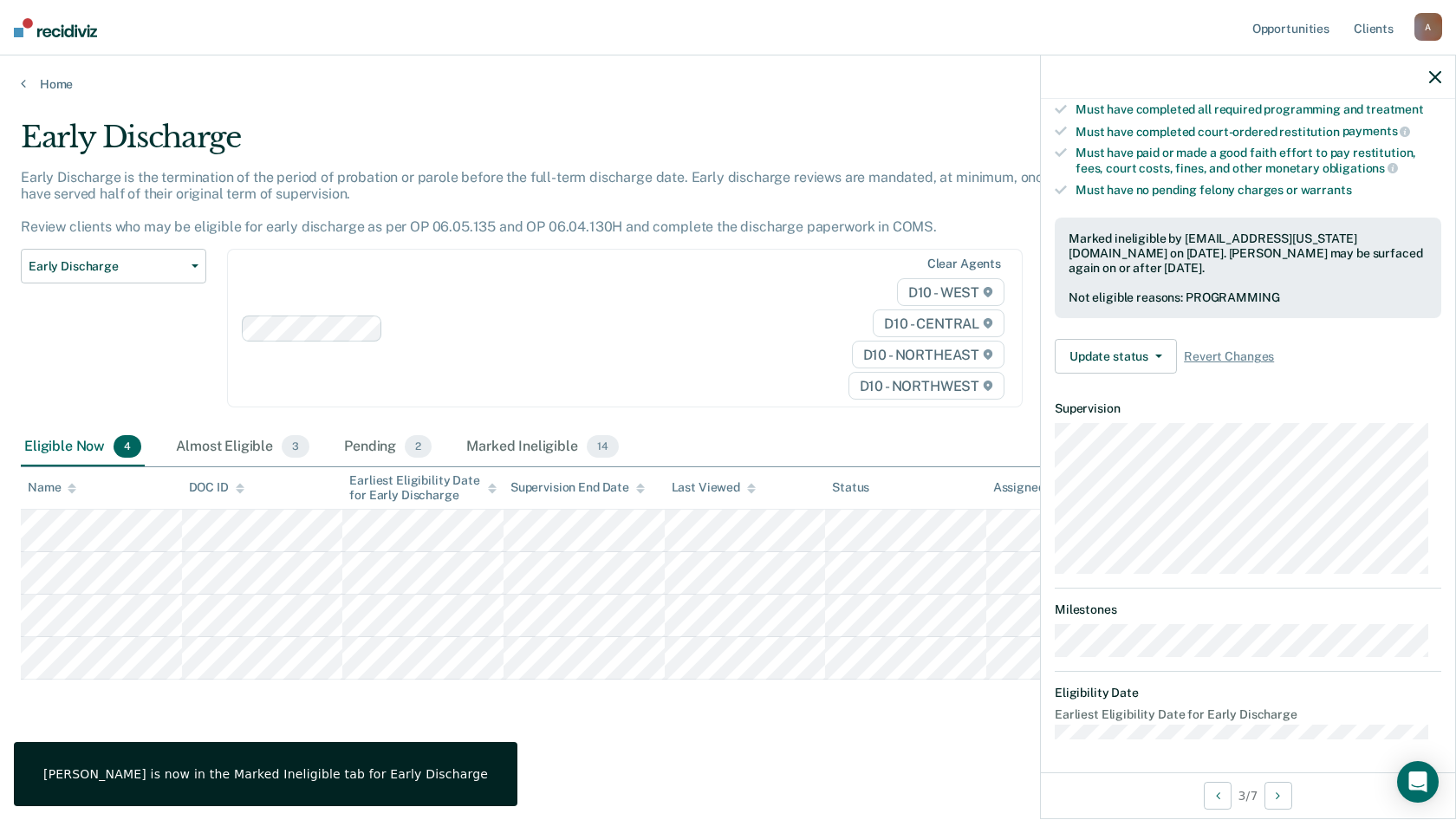
scroll to position [188, 0]
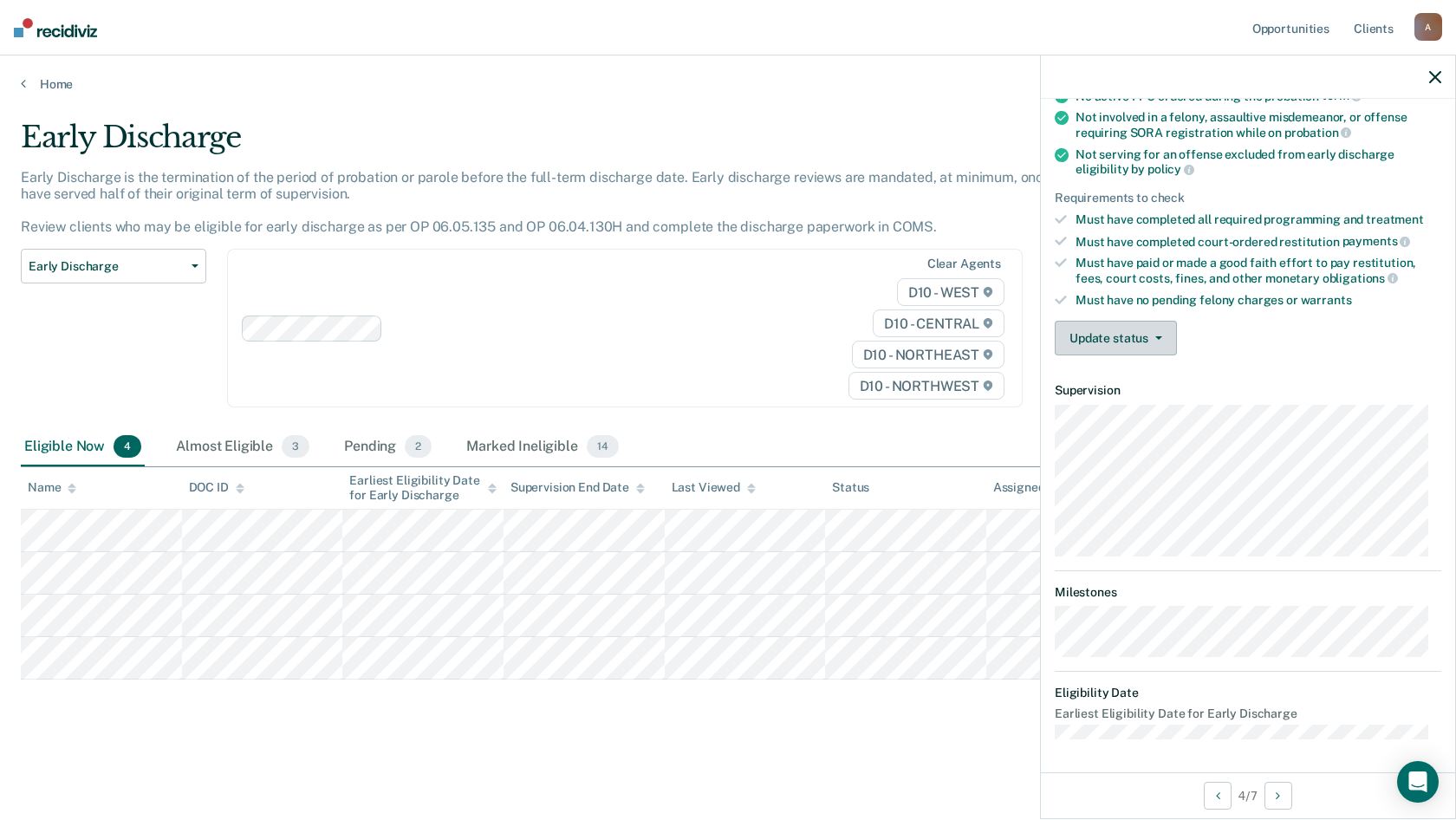
click at [1093, 332] on button "Update status" at bounding box center [1115, 338] width 122 height 35
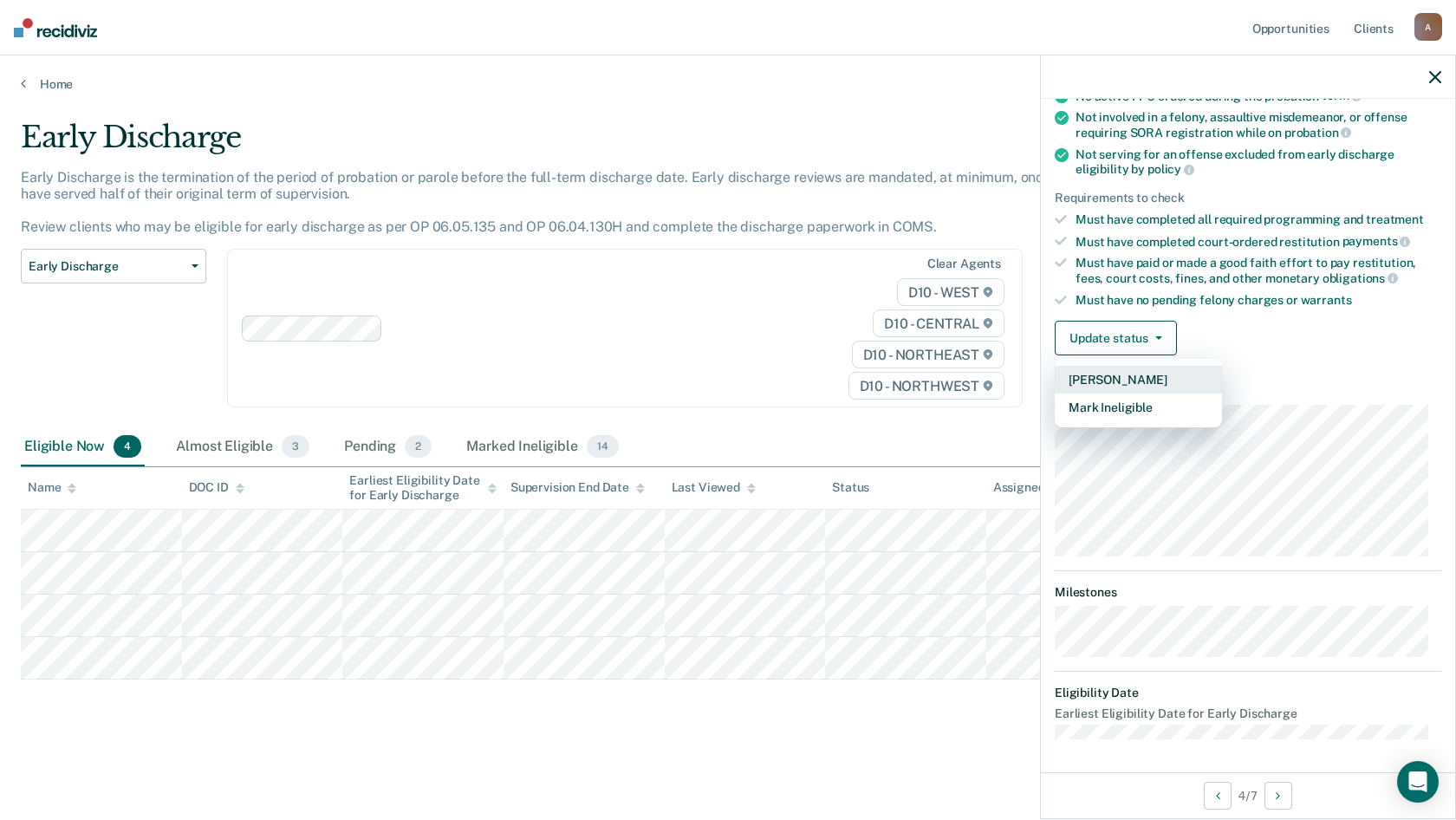
click at [1104, 382] on button "[PERSON_NAME]" at bounding box center [1138, 379] width 168 height 27
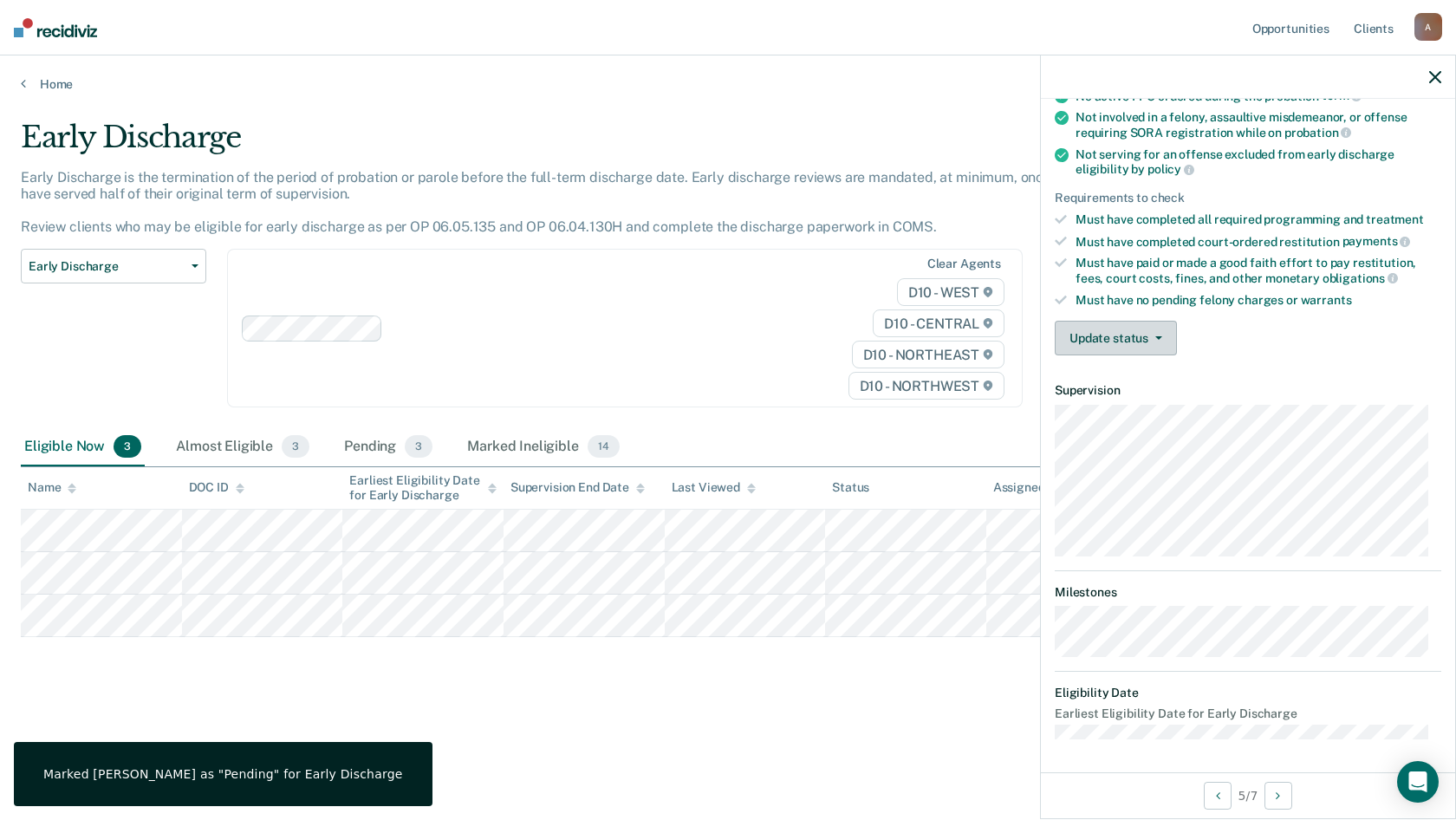
click at [1144, 341] on button "Update status" at bounding box center [1115, 338] width 122 height 35
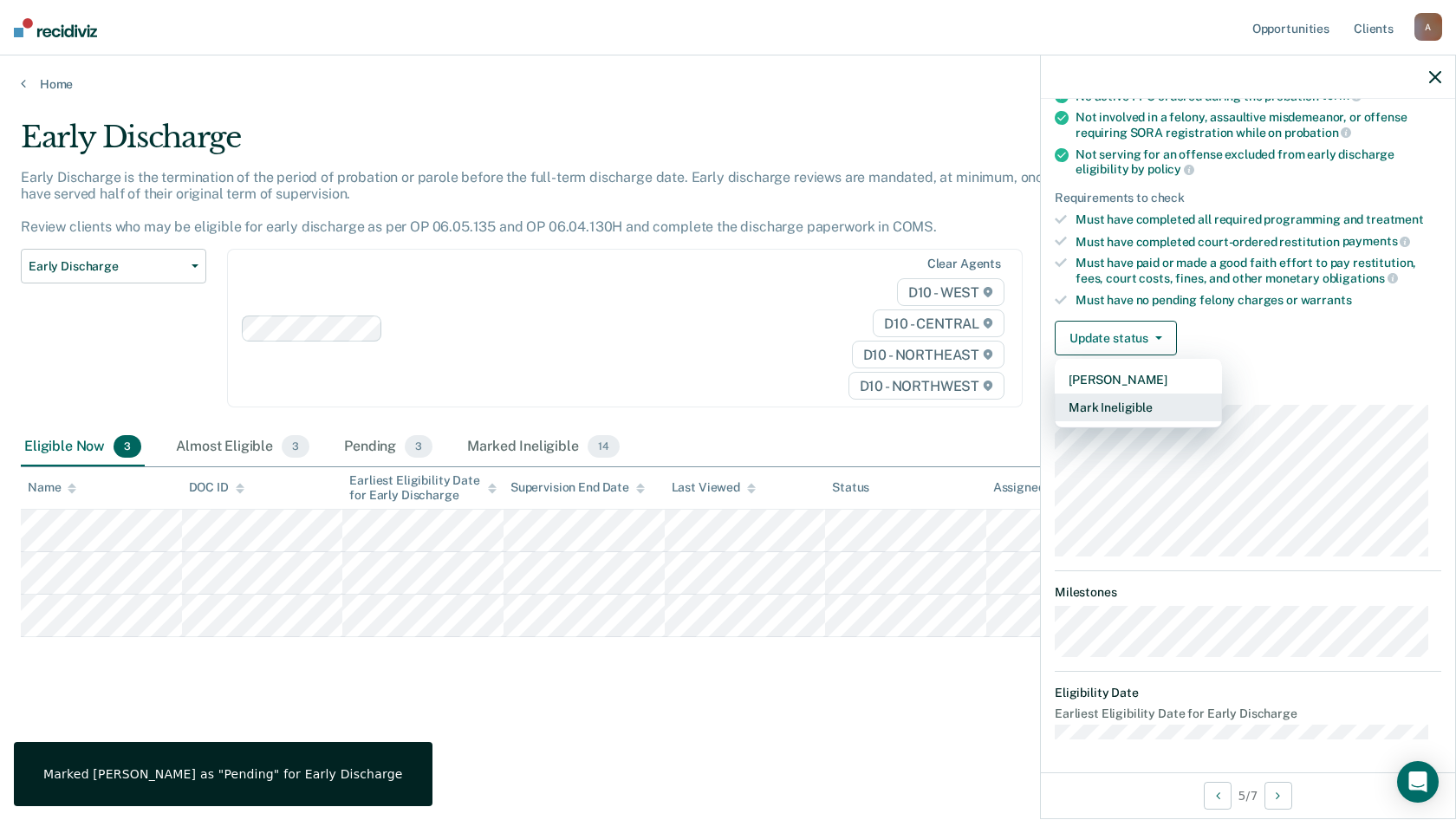
click at [1097, 401] on button "Mark Ineligible" at bounding box center [1138, 408] width 168 height 27
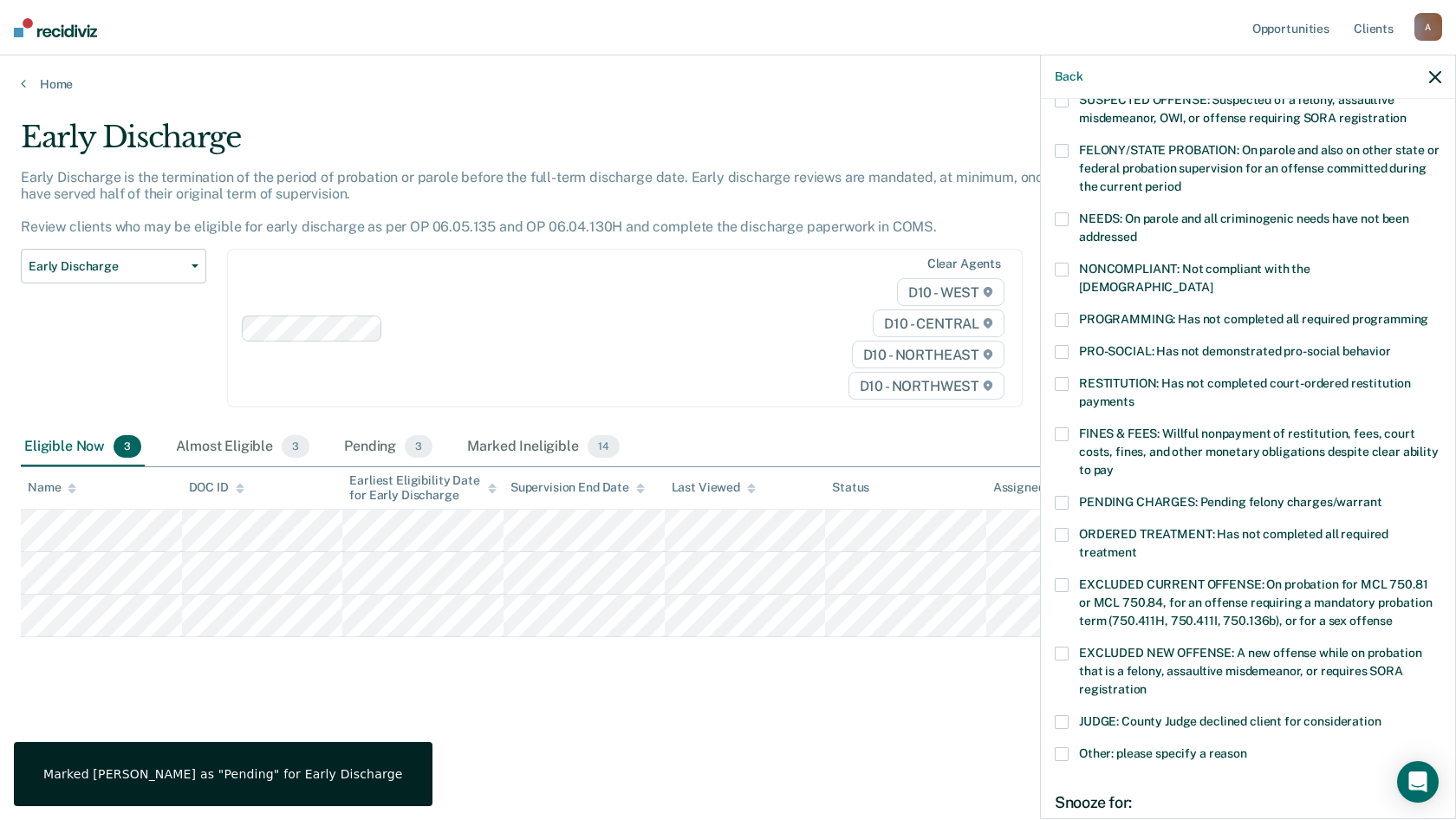
click at [1066, 313] on span at bounding box center [1061, 320] width 14 height 14
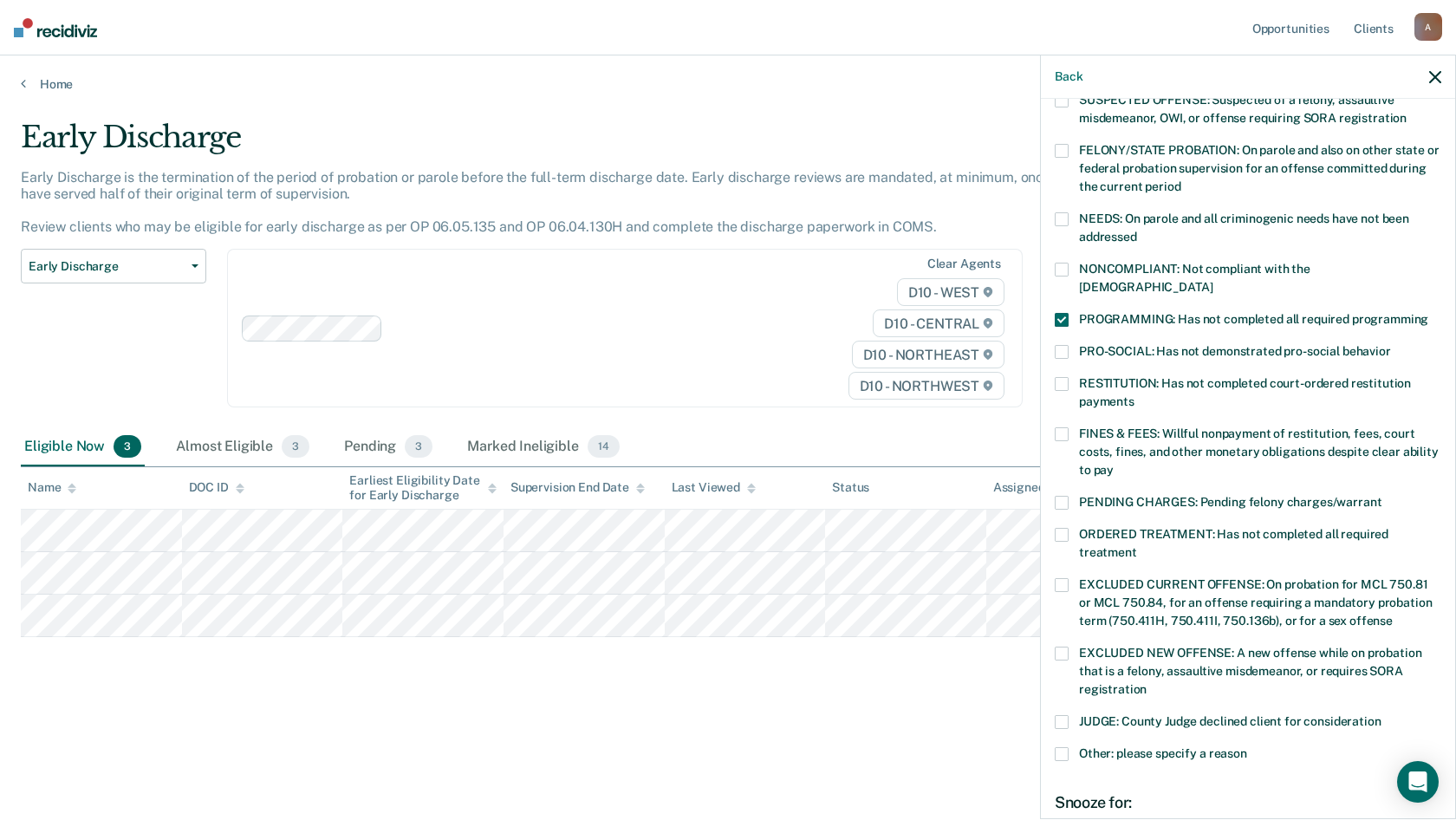
click at [1054, 527] on span at bounding box center [1061, 534] width 14 height 14
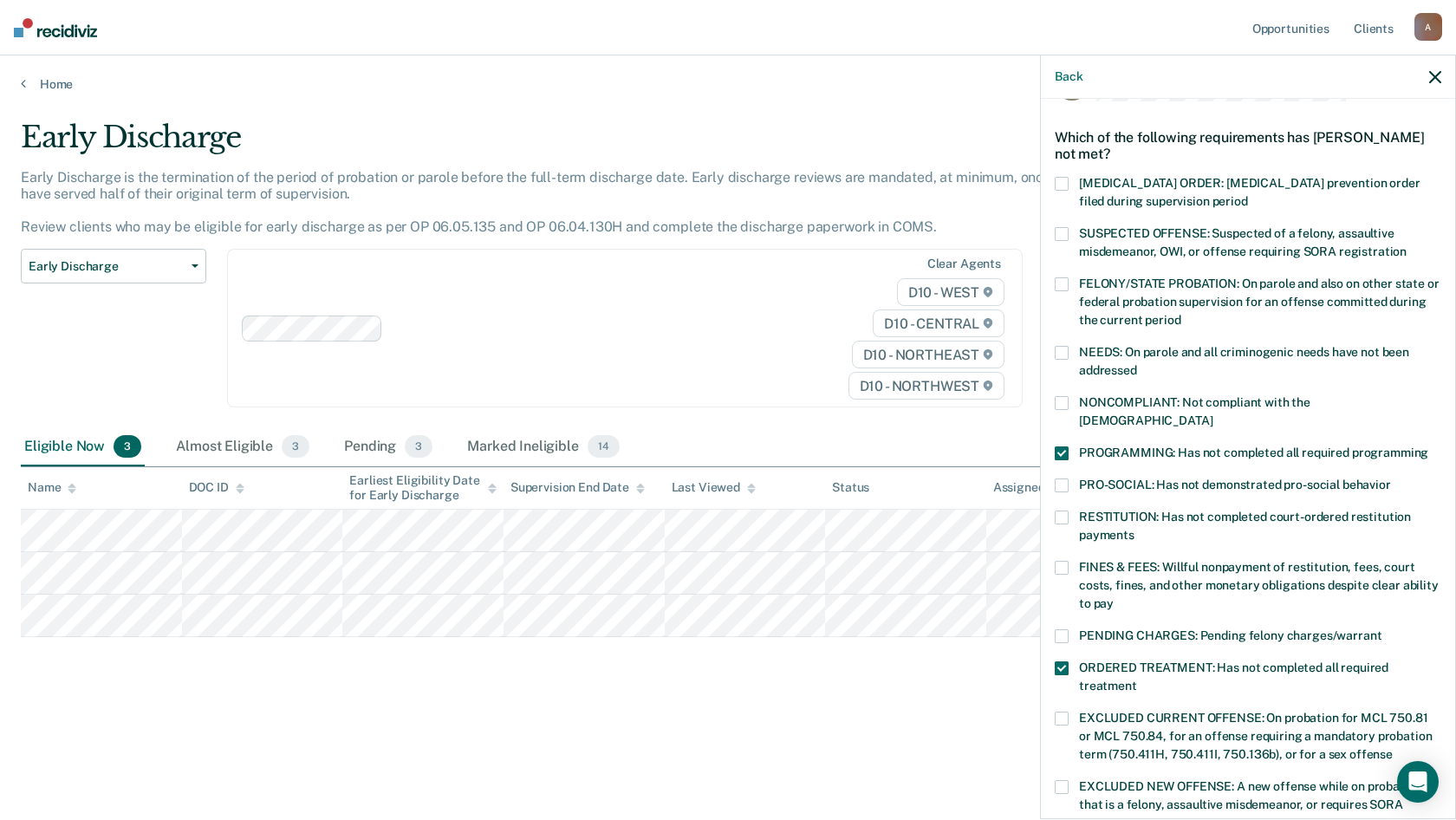
scroll to position [15, 0]
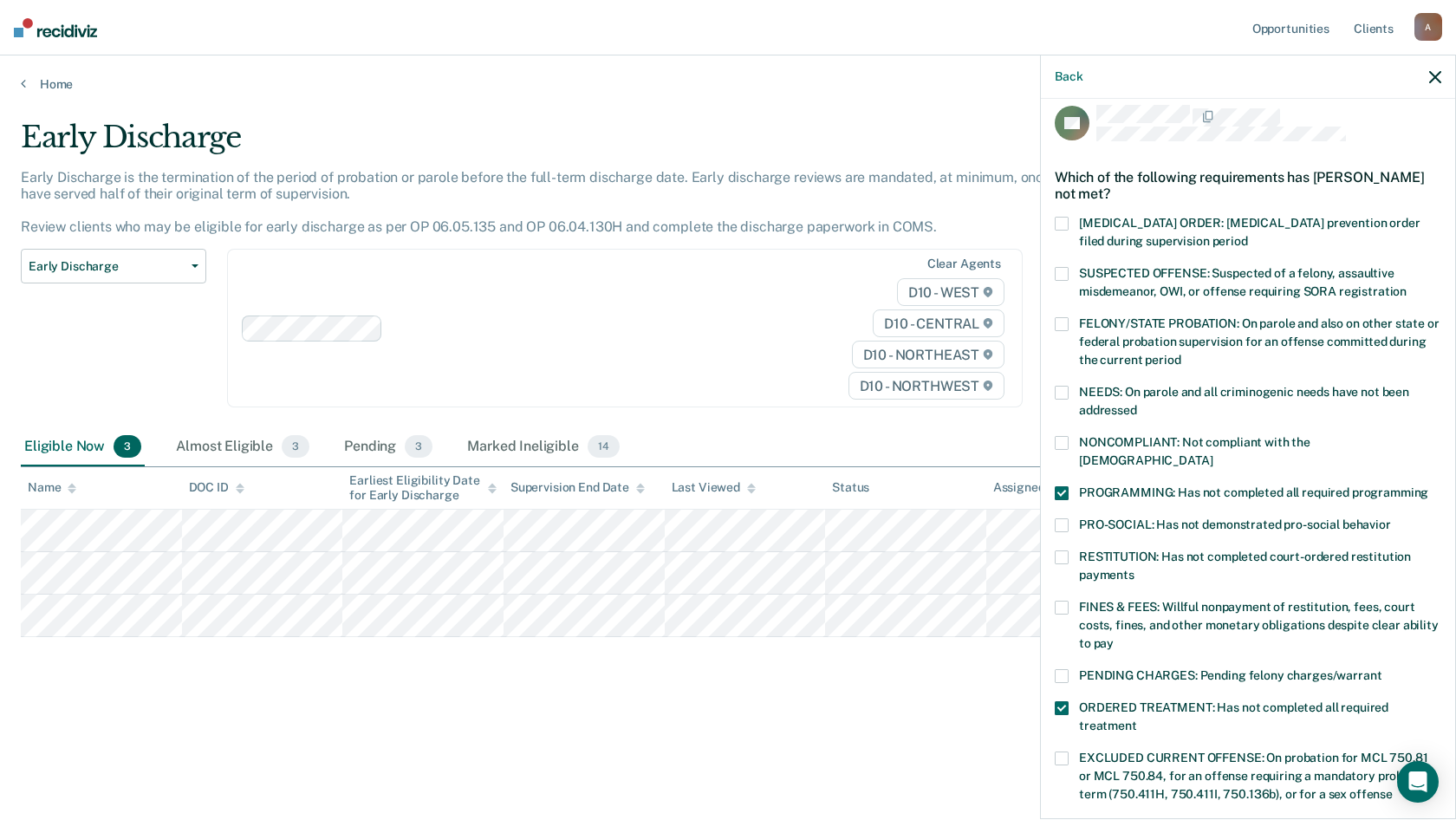
click at [1058, 449] on label "NONCOMPLIANT: Not compliant with the [DEMOGRAPHIC_DATA]" at bounding box center [1247, 453] width 387 height 36
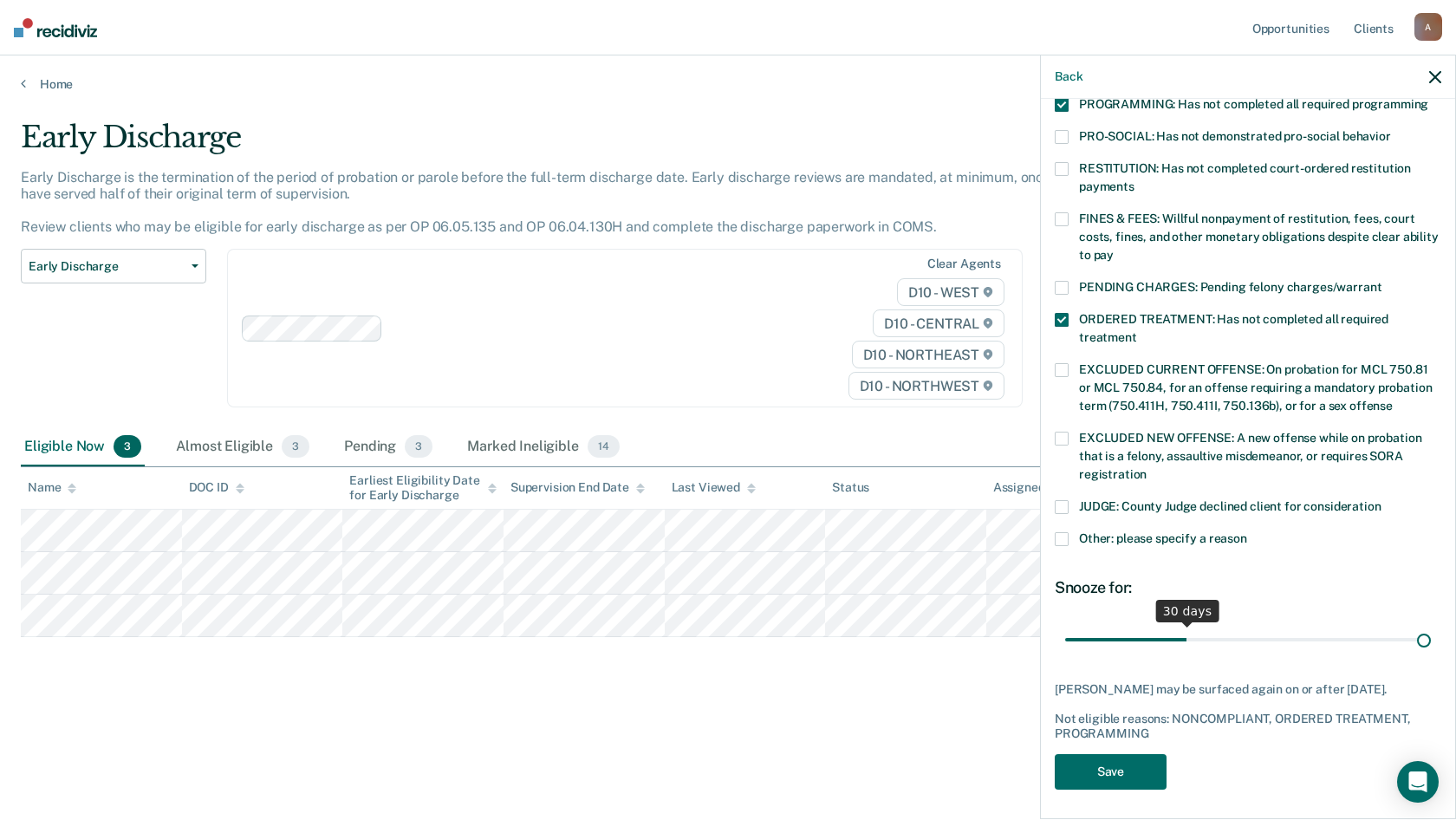
scroll to position [403, 0]
drag, startPoint x: 1184, startPoint y: 617, endPoint x: 1455, endPoint y: 567, distance: 275.6
type input "90"
click at [1318, 624] on input "range" at bounding box center [1247, 639] width 365 height 30
click at [1085, 645] on button "Save" at bounding box center [1110, 771] width 112 height 35
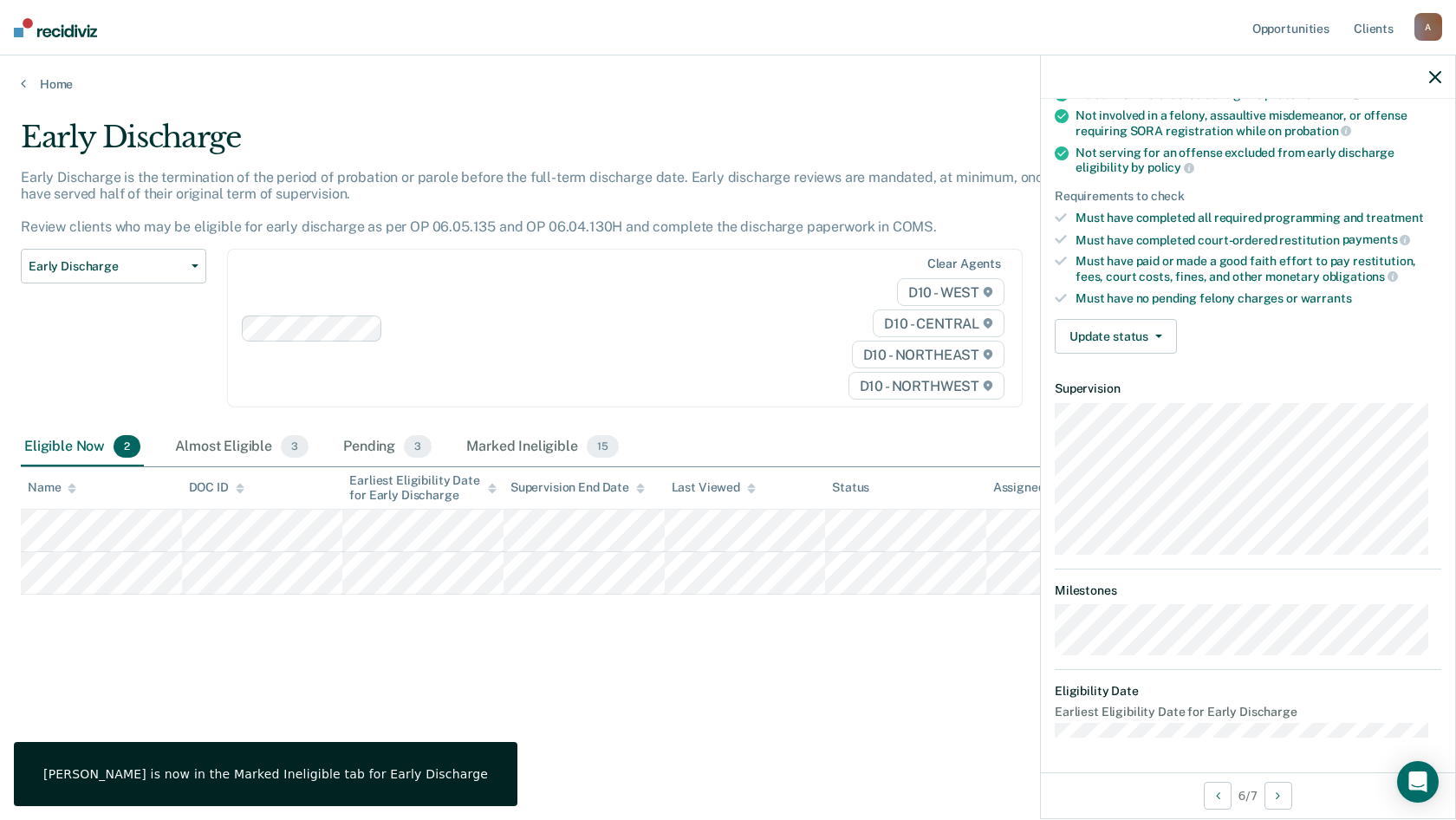
scroll to position [152, 0]
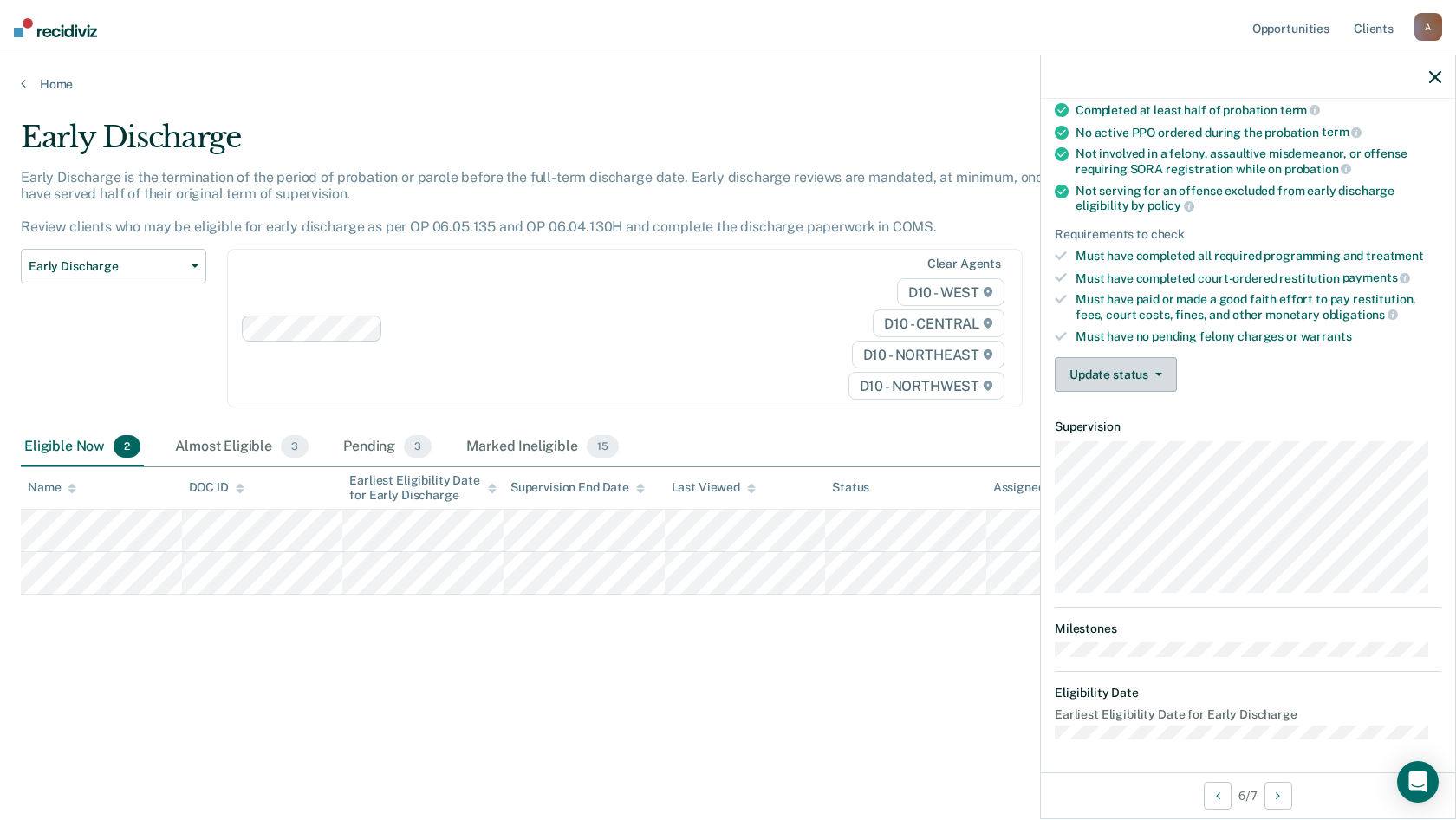
click at [1114, 380] on button "Update status" at bounding box center [1115, 374] width 122 height 35
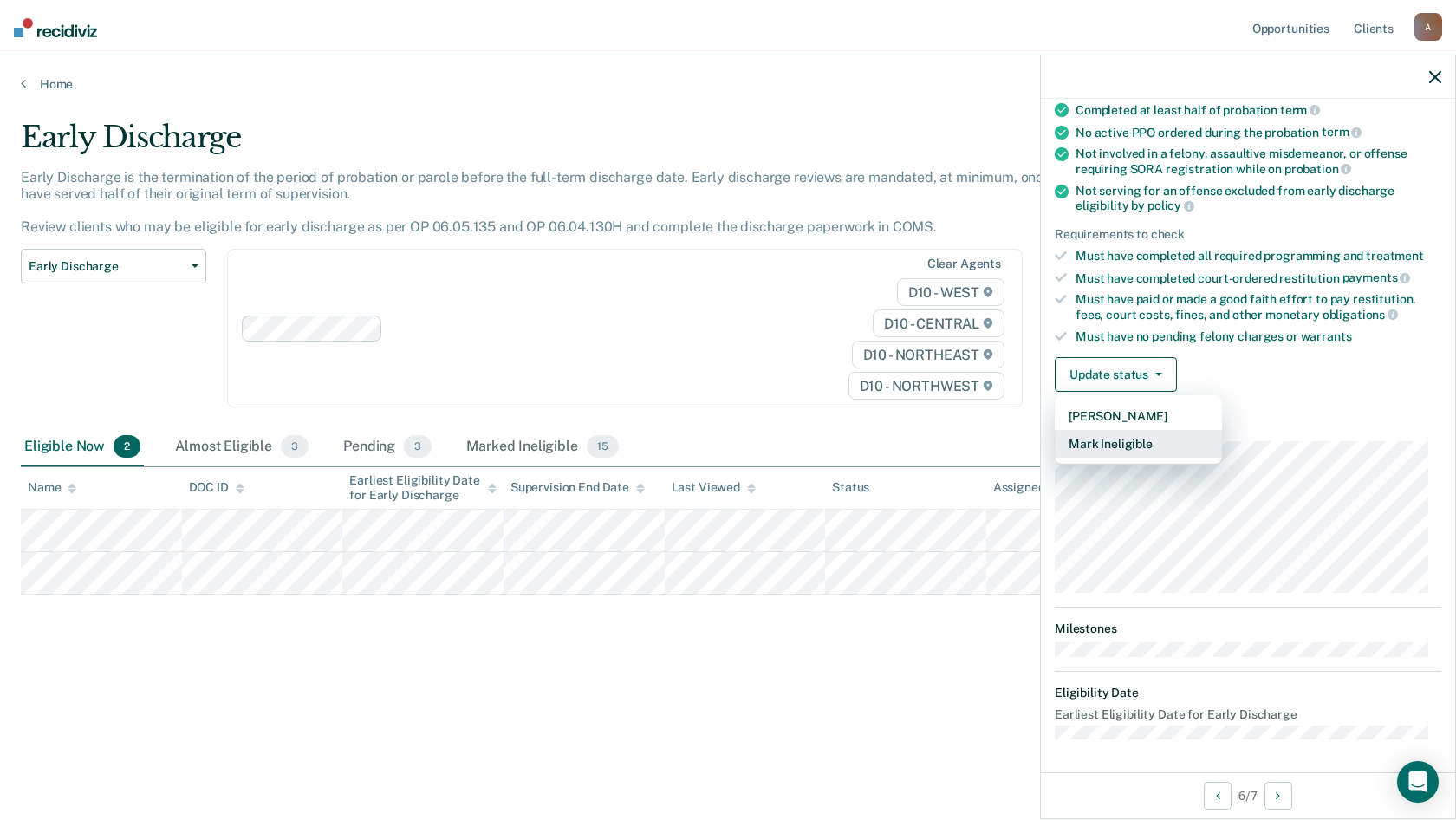
click at [1126, 436] on button "Mark Ineligible" at bounding box center [1138, 444] width 168 height 27
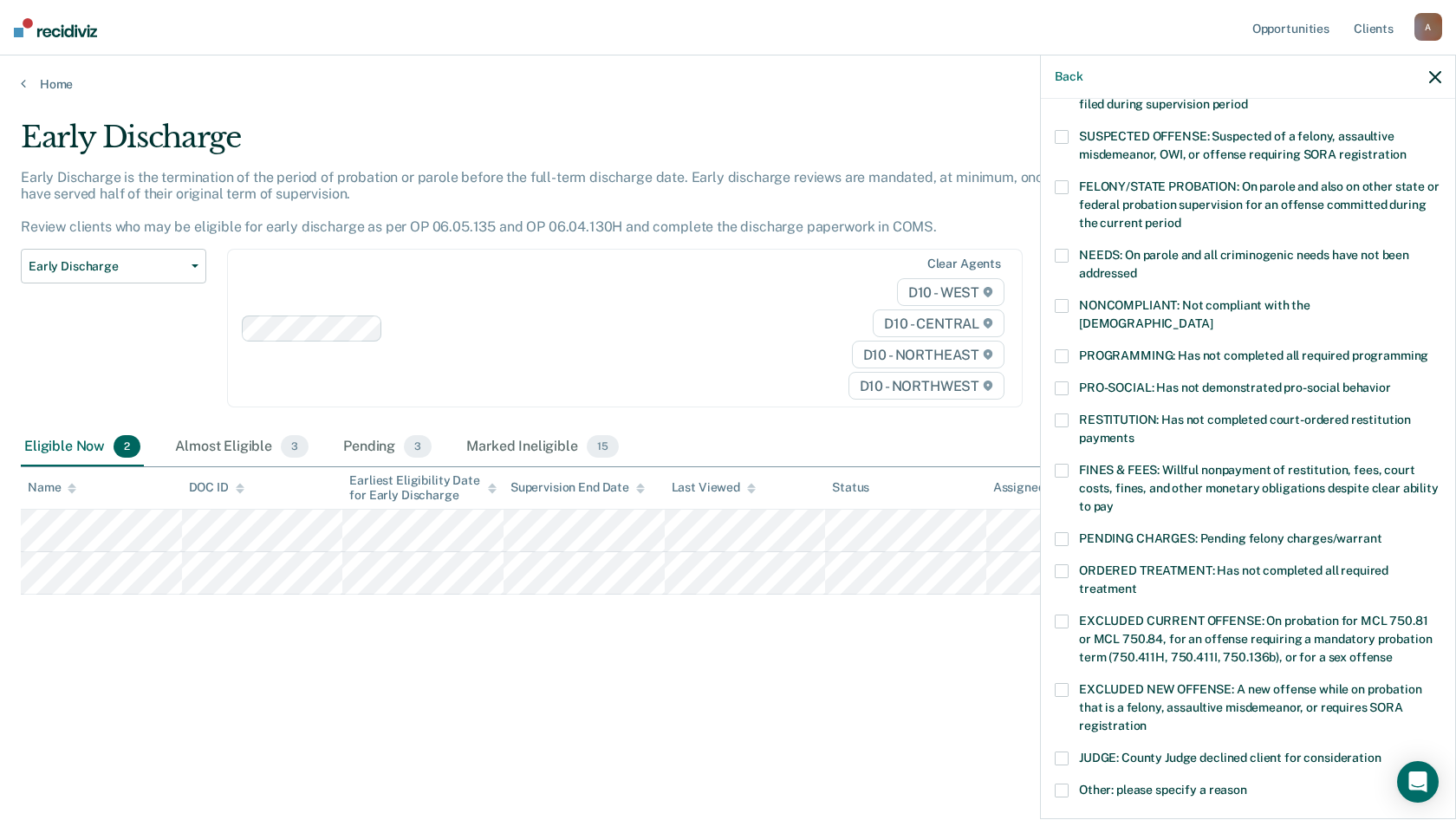
click at [1063, 349] on span at bounding box center [1061, 356] width 14 height 14
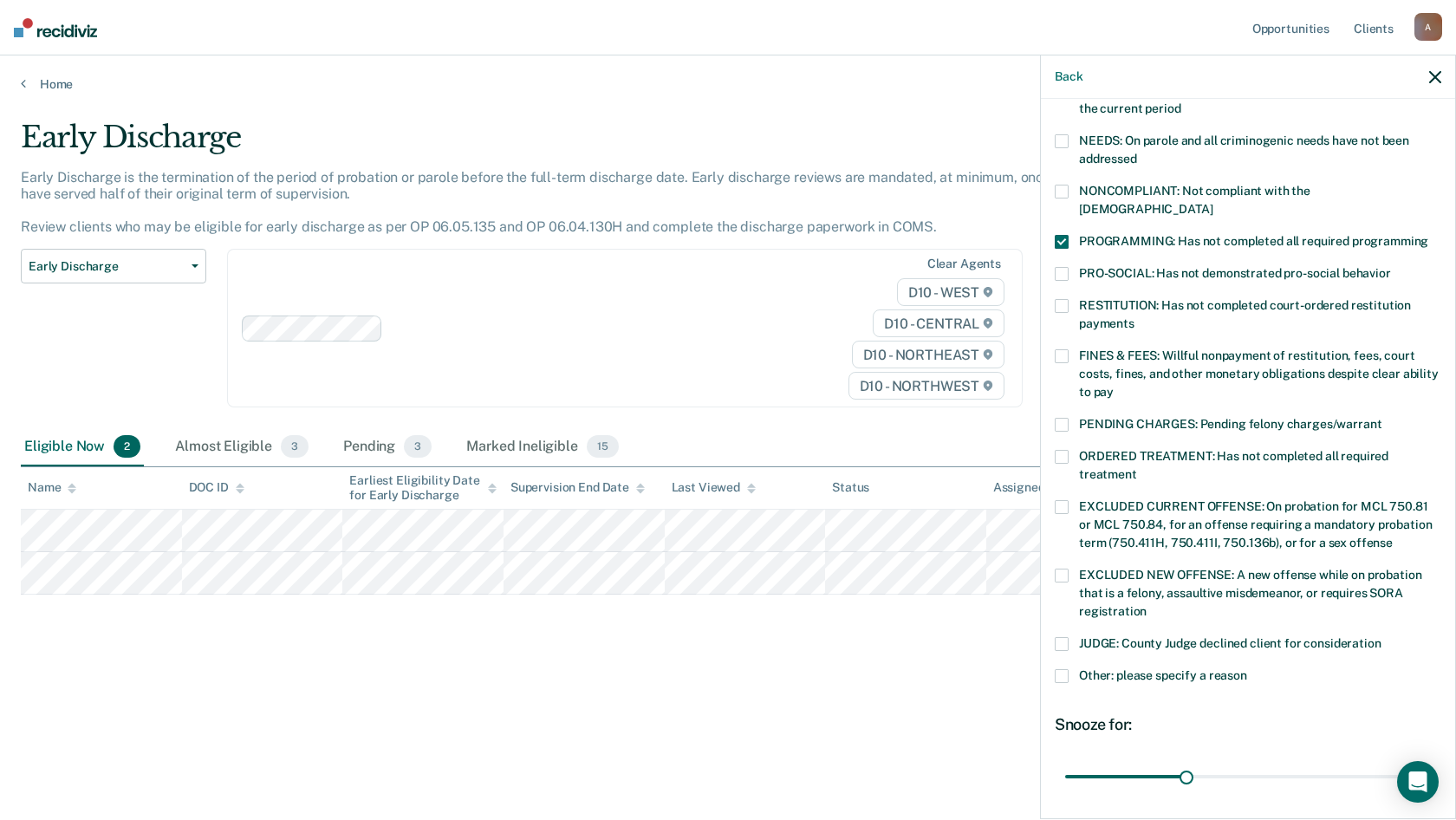
scroll to position [388, 0]
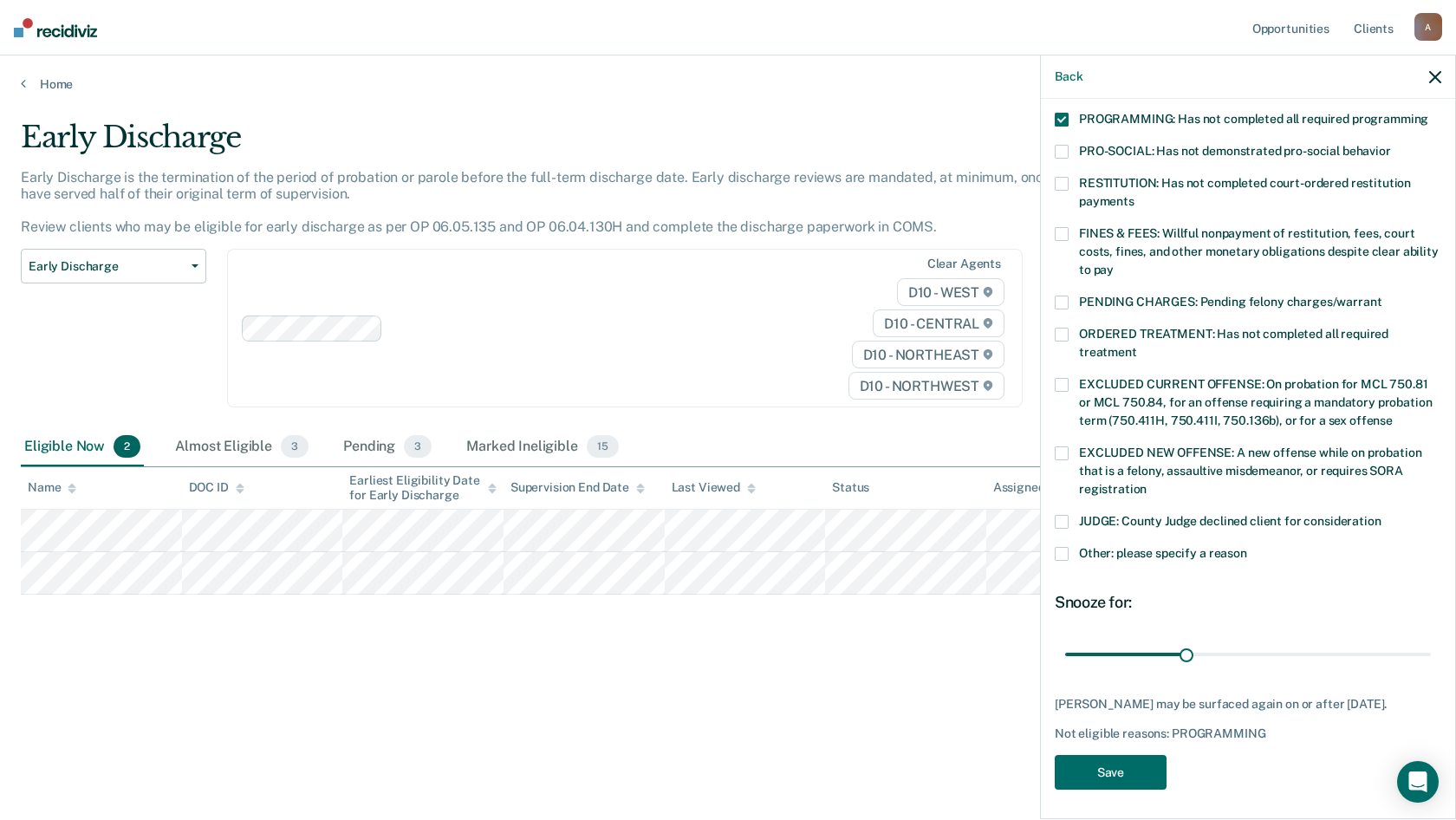
click at [1115, 645] on div "JR Which of the following requirements has [PERSON_NAME] not met? [MEDICAL_DATA…" at bounding box center [1247, 265] width 387 height 1070
click at [1111, 645] on button "Save" at bounding box center [1110, 772] width 112 height 35
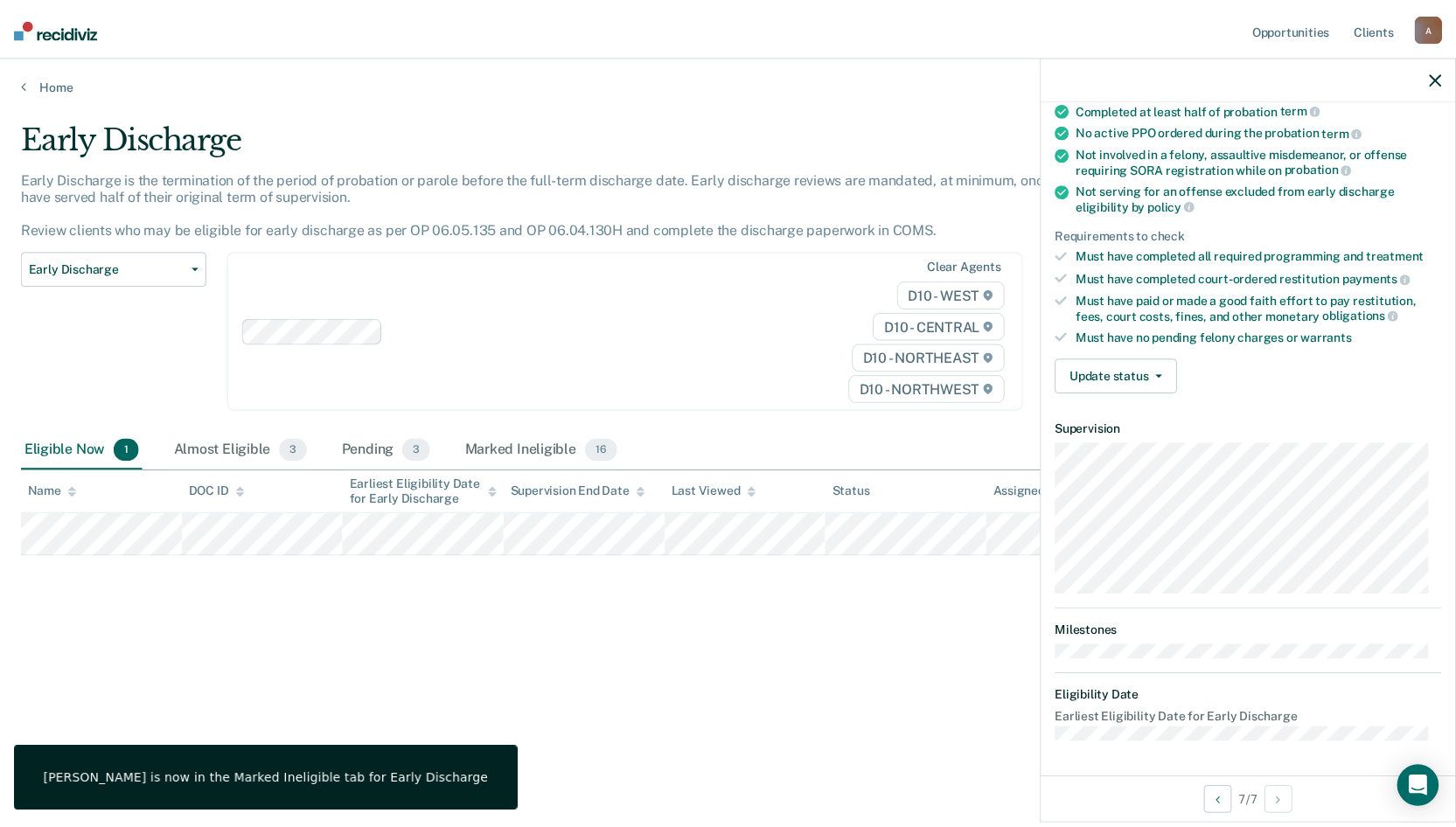
scroll to position [153, 0]
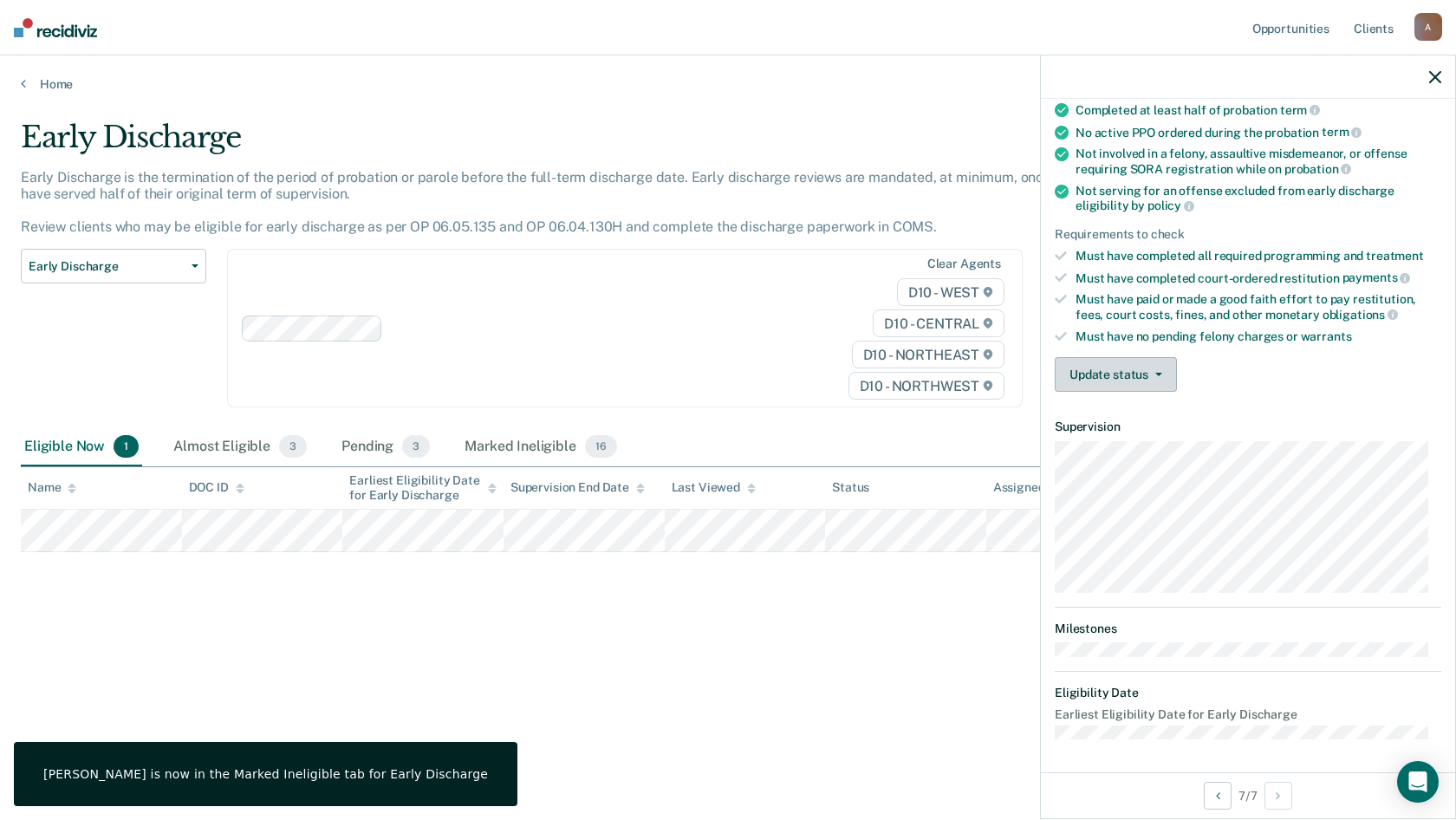
click at [1123, 386] on button "Update status" at bounding box center [1115, 374] width 122 height 35
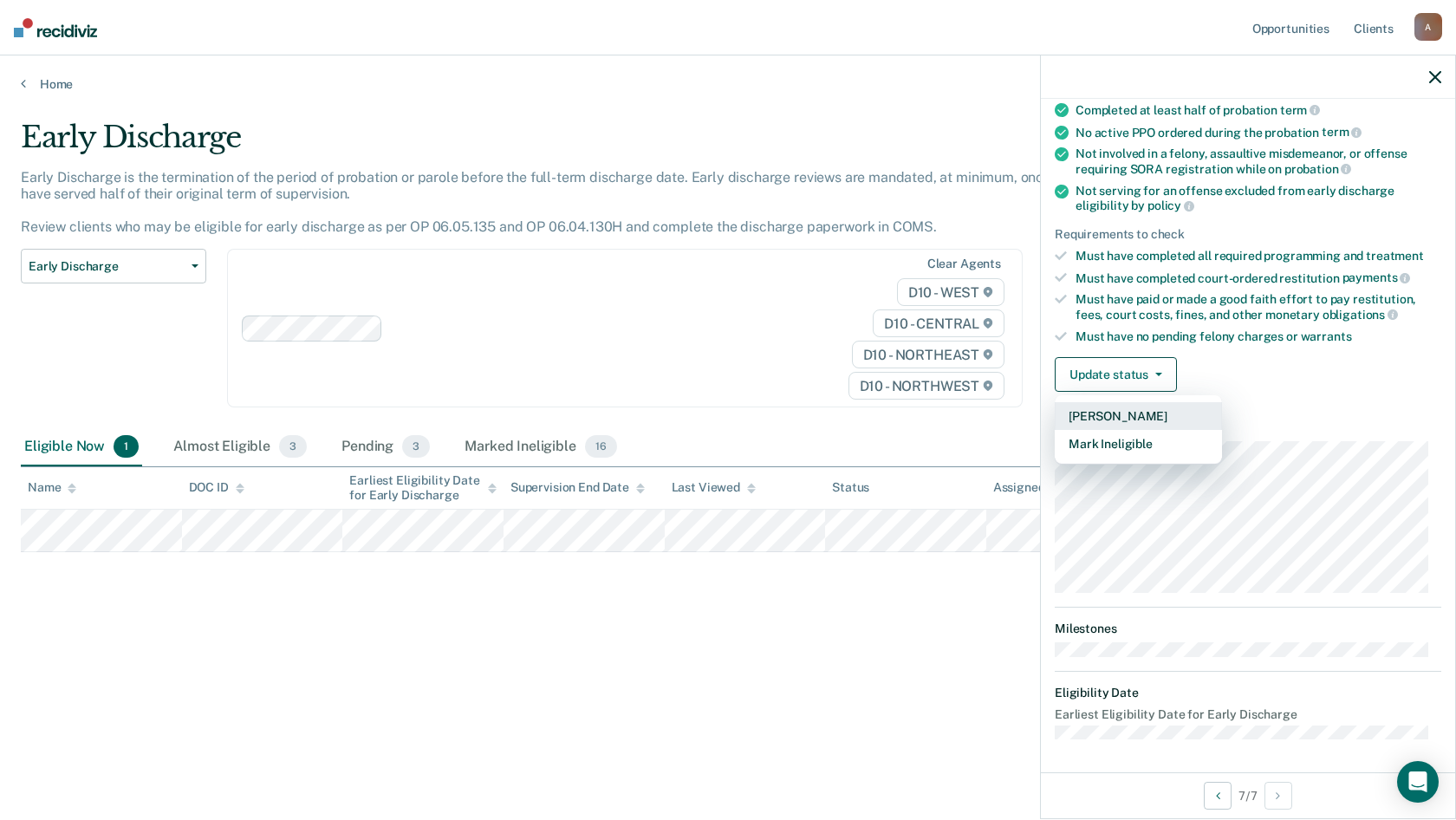
click at [1114, 410] on button "[PERSON_NAME]" at bounding box center [1138, 416] width 168 height 27
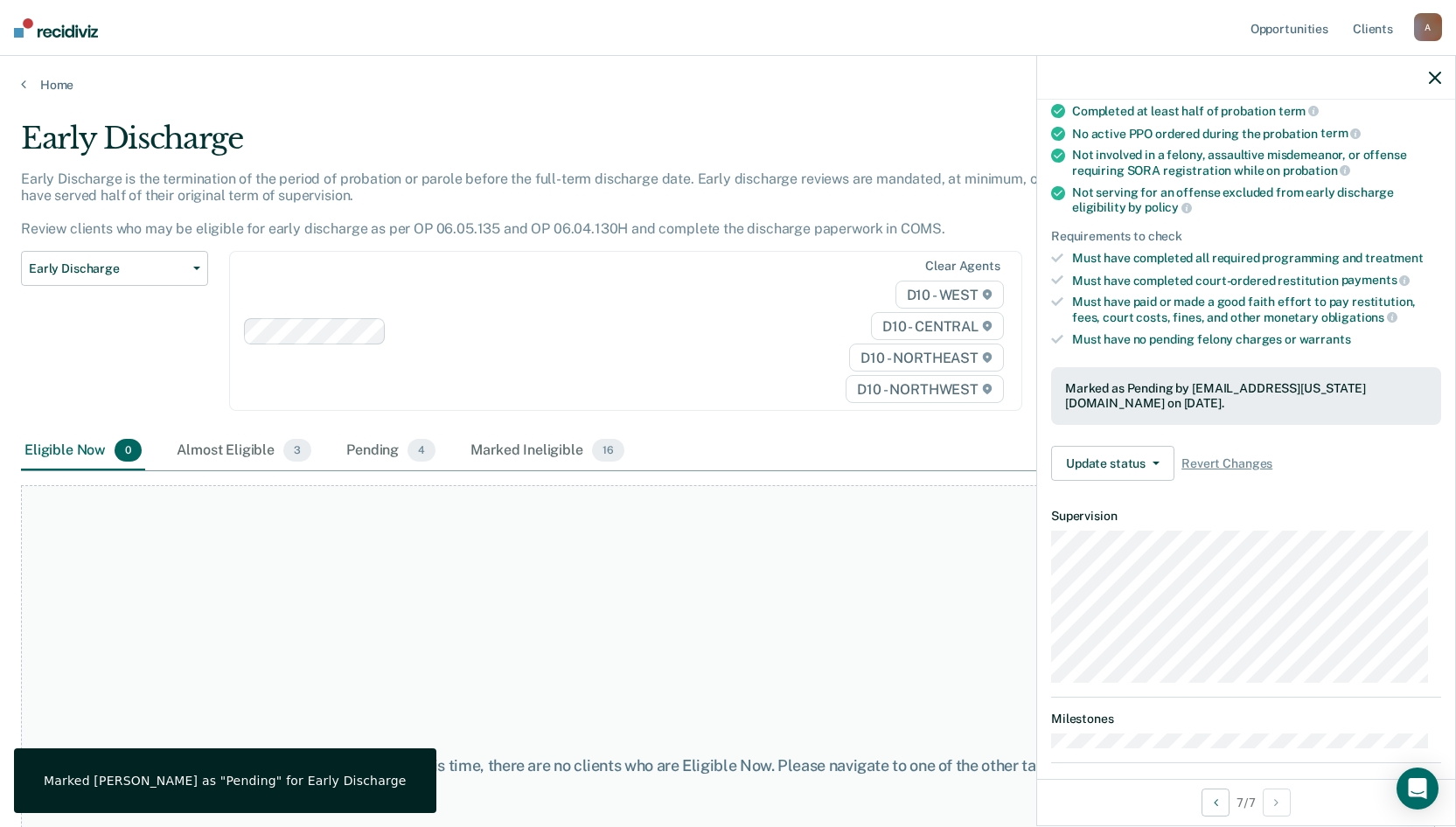
click at [546, 635] on div "At this time, there are no clients who are Eligible Now. Please navigate to one…" at bounding box center [728, 765] width 1415 height 561
click at [45, 83] on link "Home" at bounding box center [728, 85] width 1415 height 16
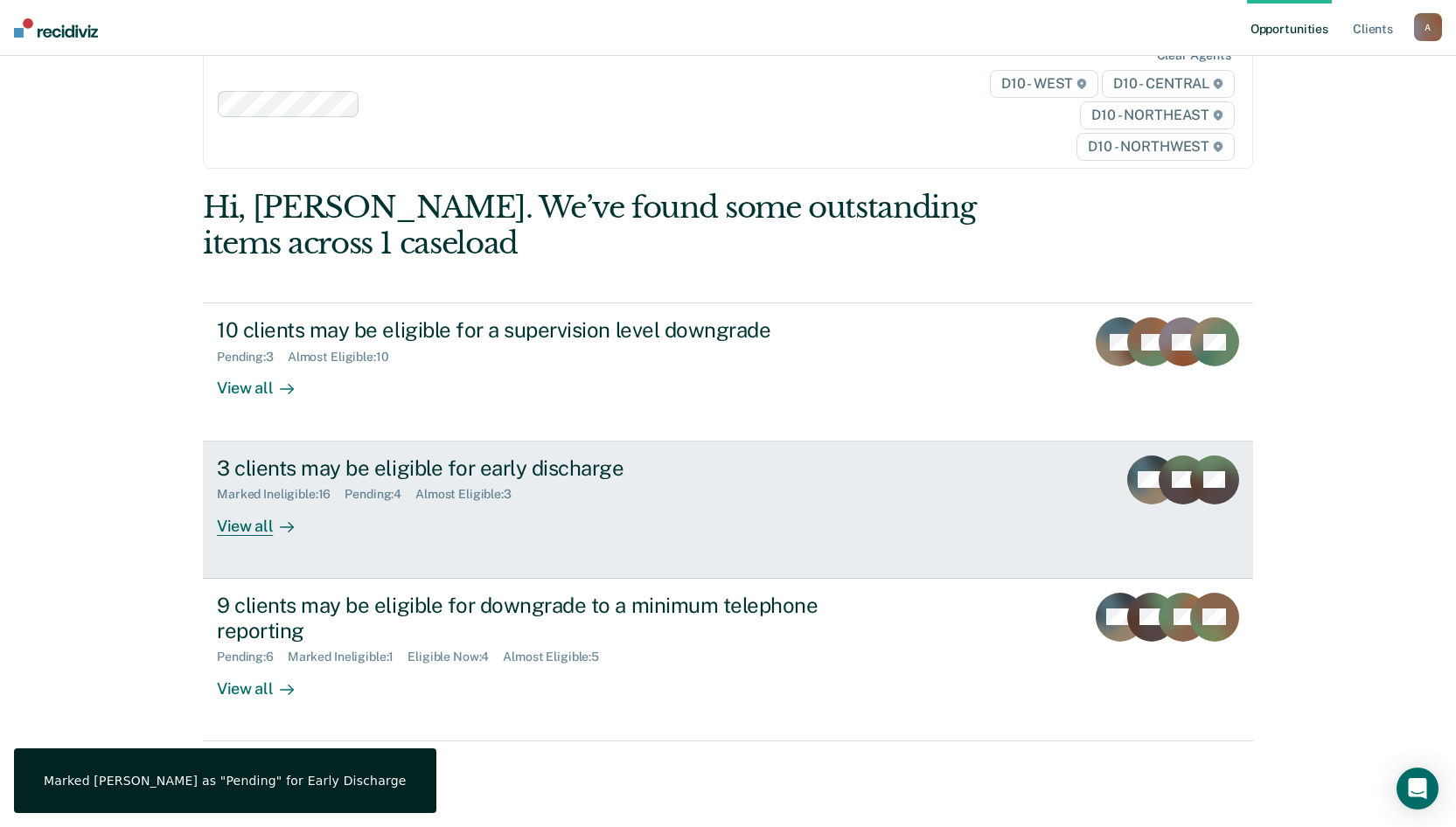
scroll to position [66, 0]
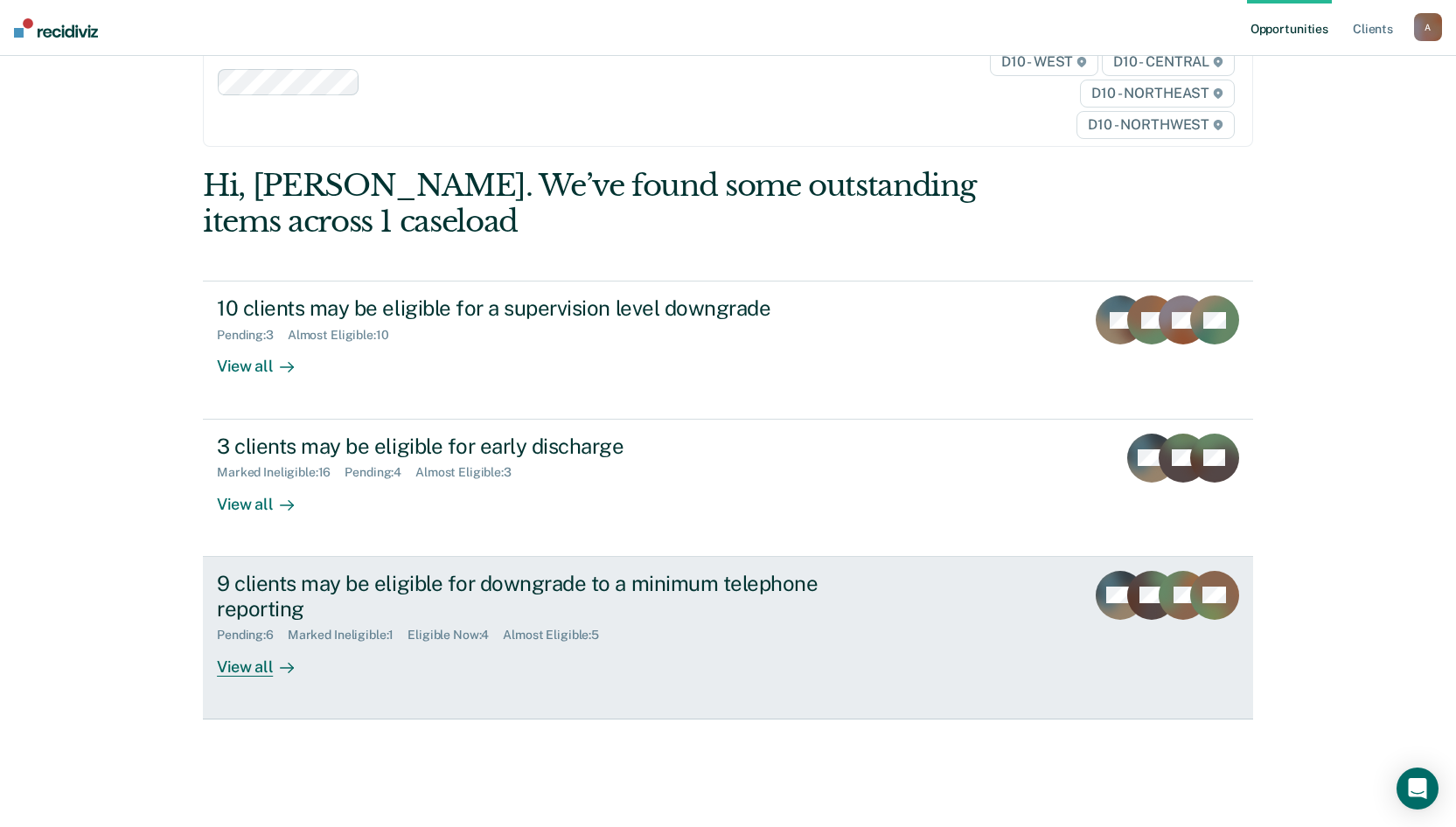
click at [587, 651] on div "9 clients may be eligible for downgrade to a minimum telephone reporting Pendin…" at bounding box center [544, 624] width 656 height 106
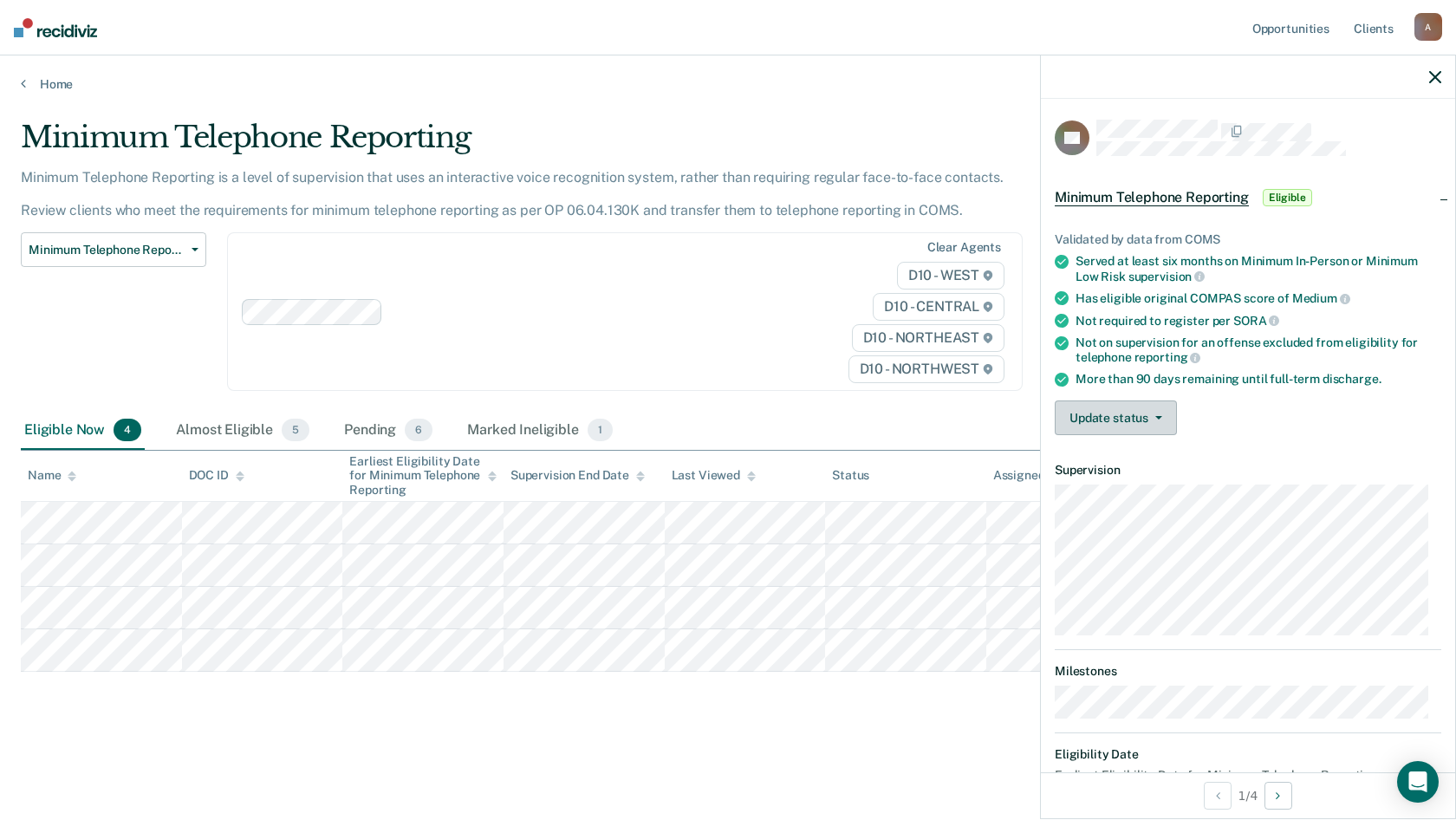
click at [1135, 421] on button "Update status" at bounding box center [1115, 418] width 122 height 35
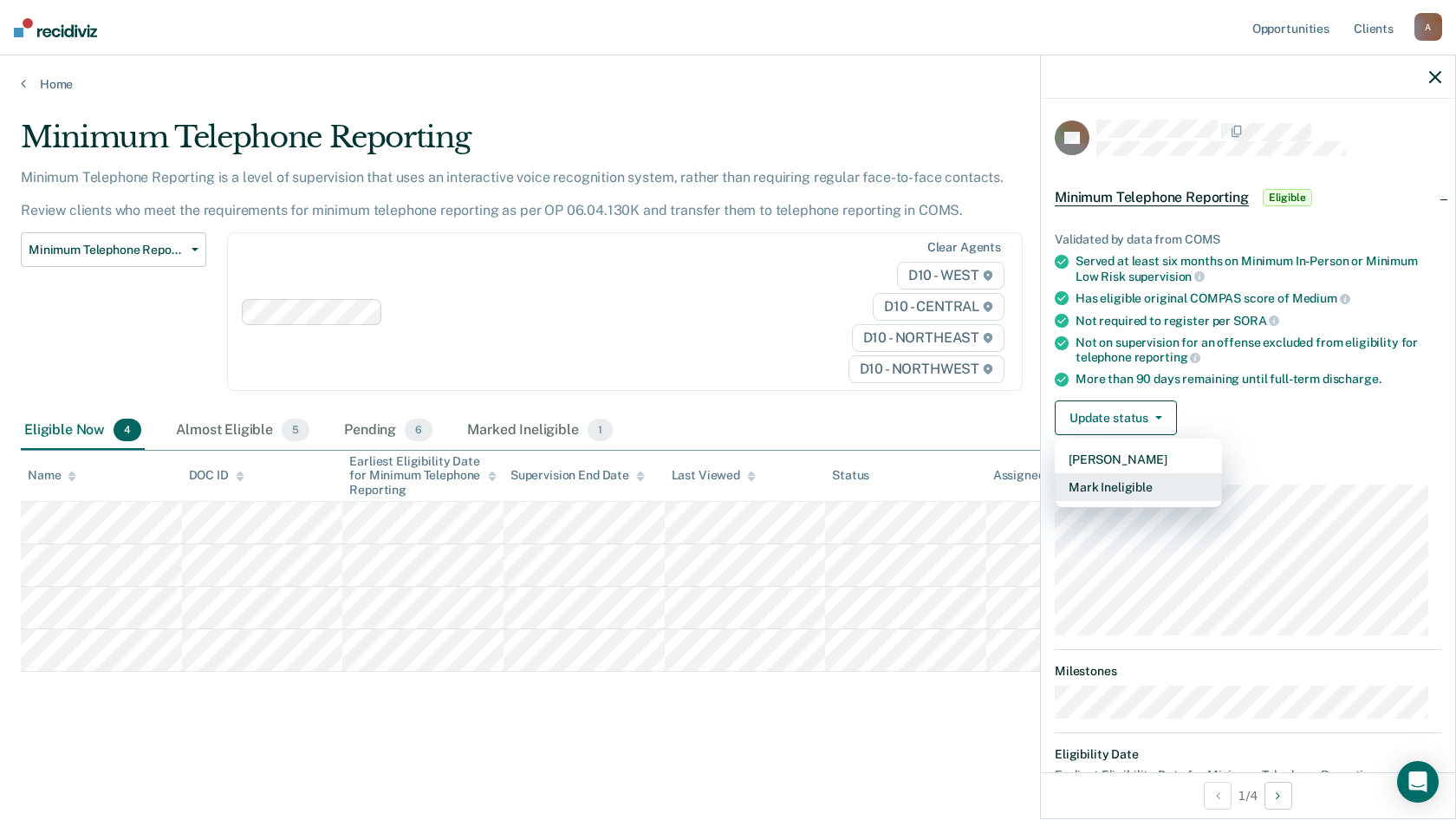
click at [1115, 481] on button "Mark Ineligible" at bounding box center [1138, 487] width 168 height 27
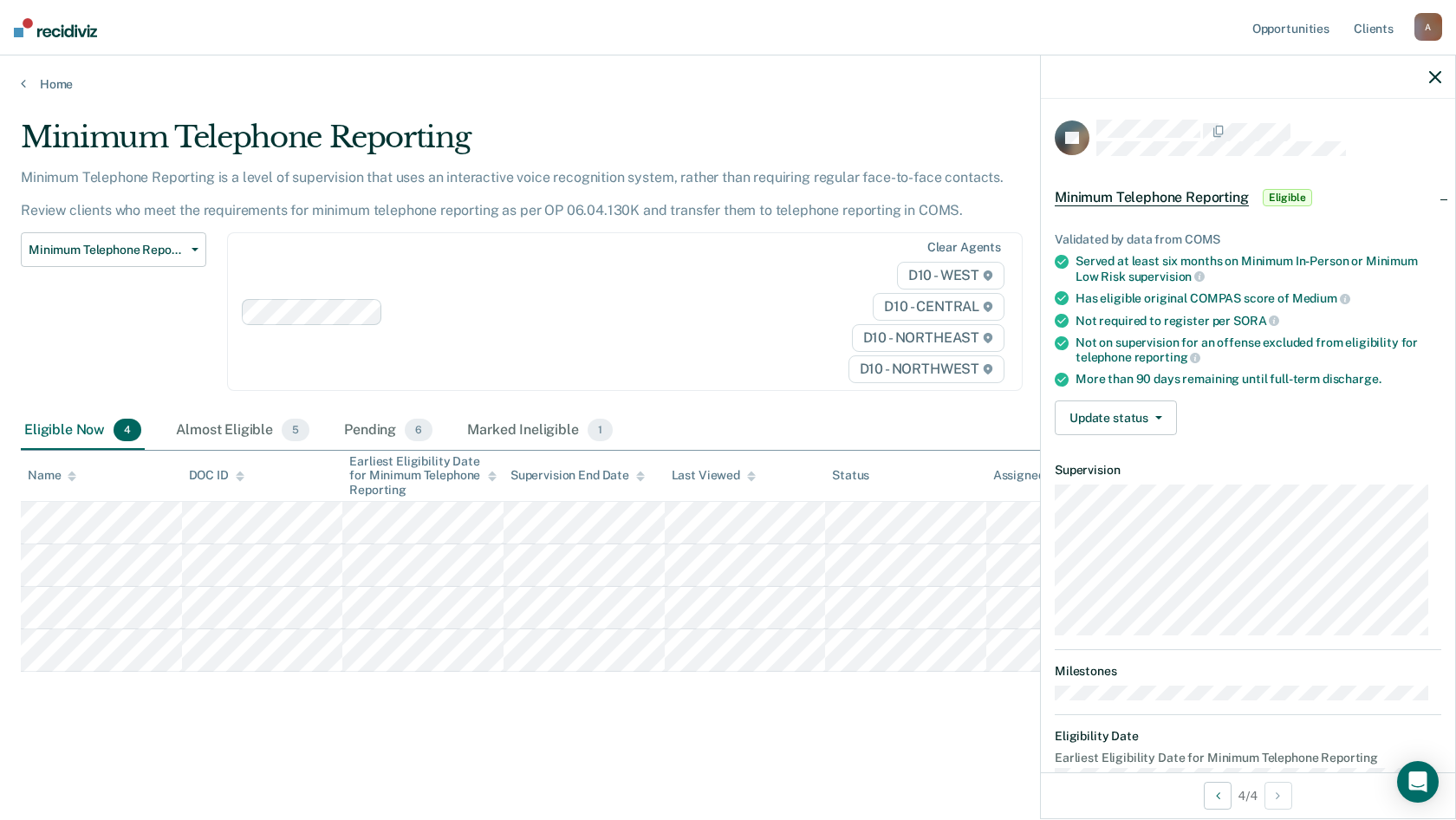
click at [251, 645] on div "Minimum Telephone Reporting Minimum Telephone Reporting is a level of supervisi…" at bounding box center [727, 433] width 1414 height 626
click at [1318, 75] on div at bounding box center [1247, 77] width 414 height 43
click at [55, 79] on link "Home" at bounding box center [727, 84] width 1414 height 16
